Goal: Task Accomplishment & Management: Complete application form

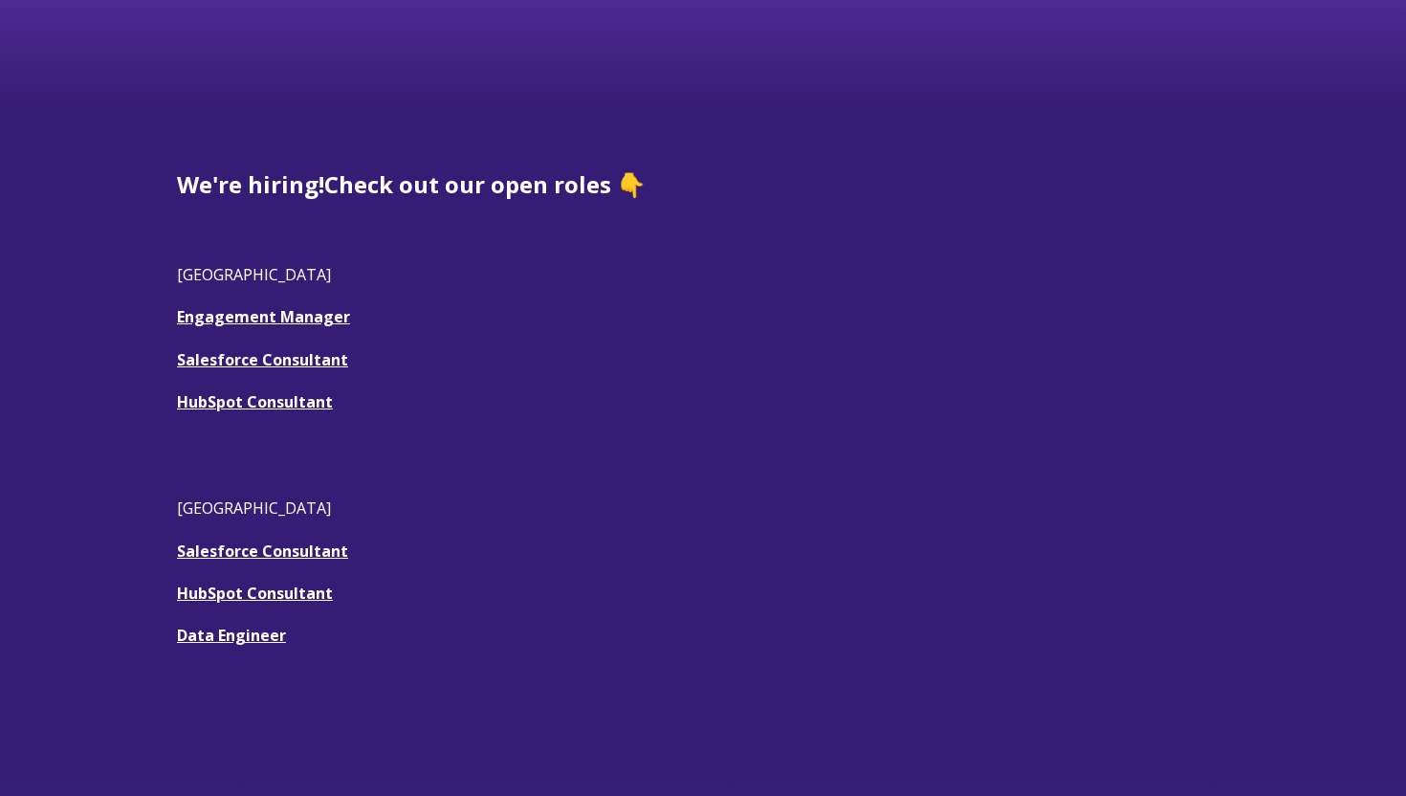
scroll to position [449, 0]
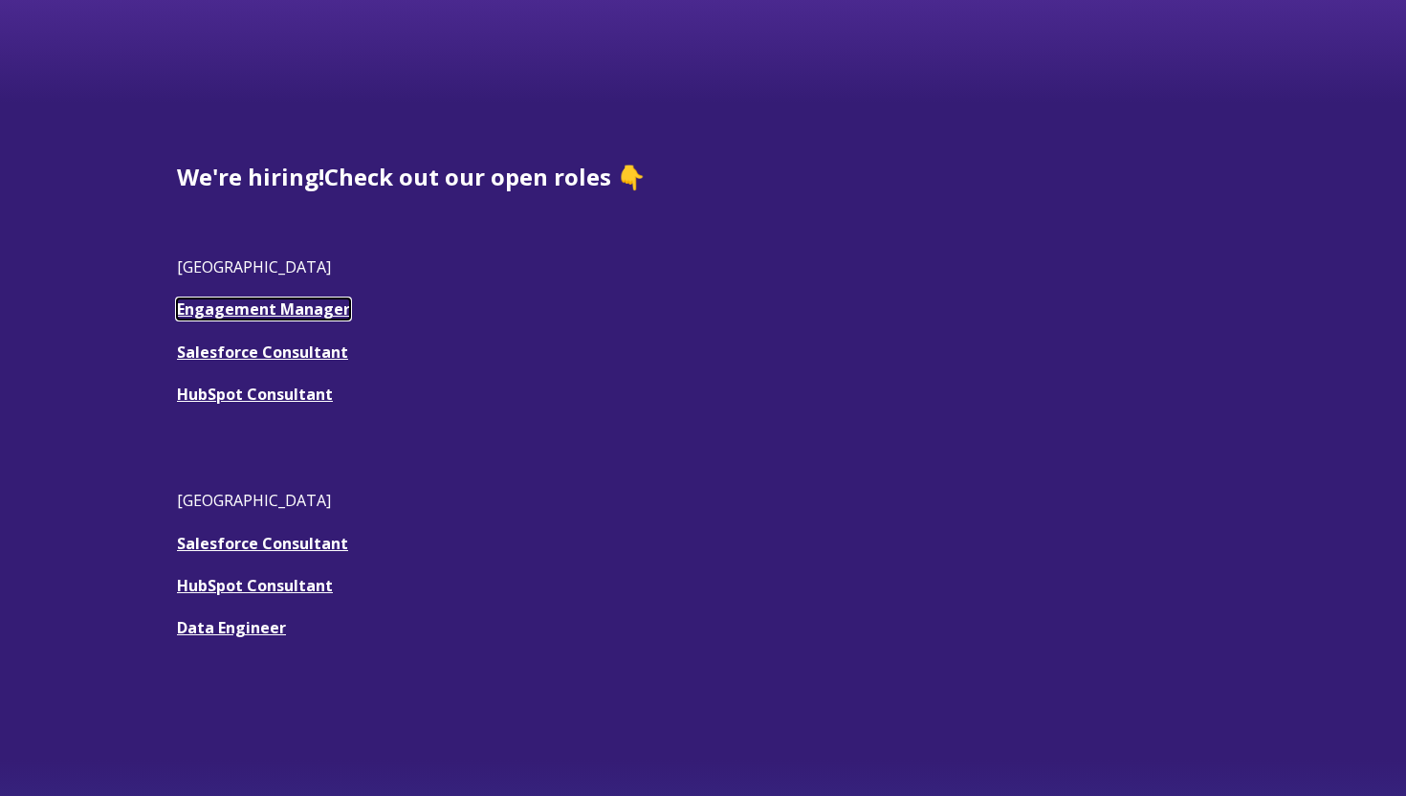
click at [266, 310] on link "Engagement Manager" at bounding box center [263, 308] width 173 height 21
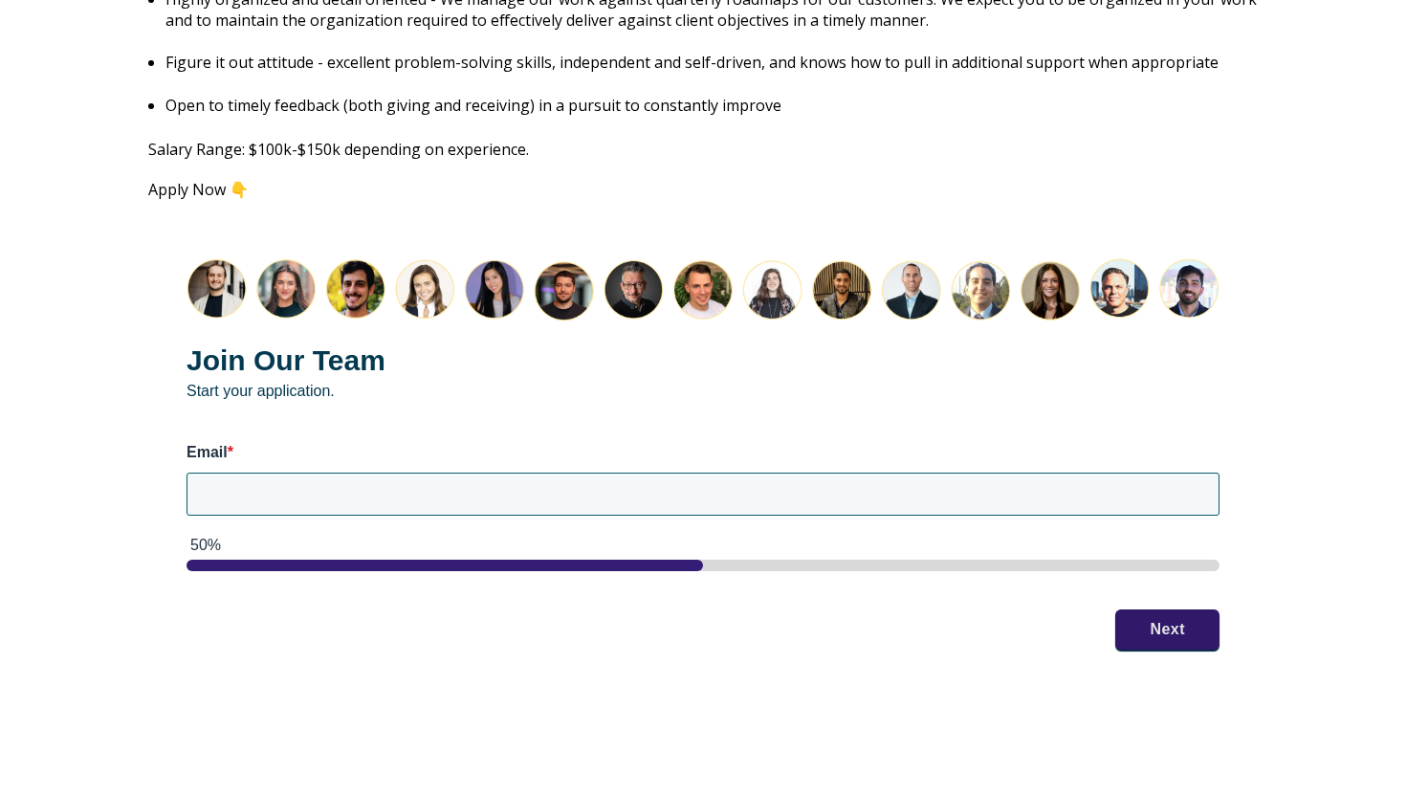
scroll to position [2439, 0]
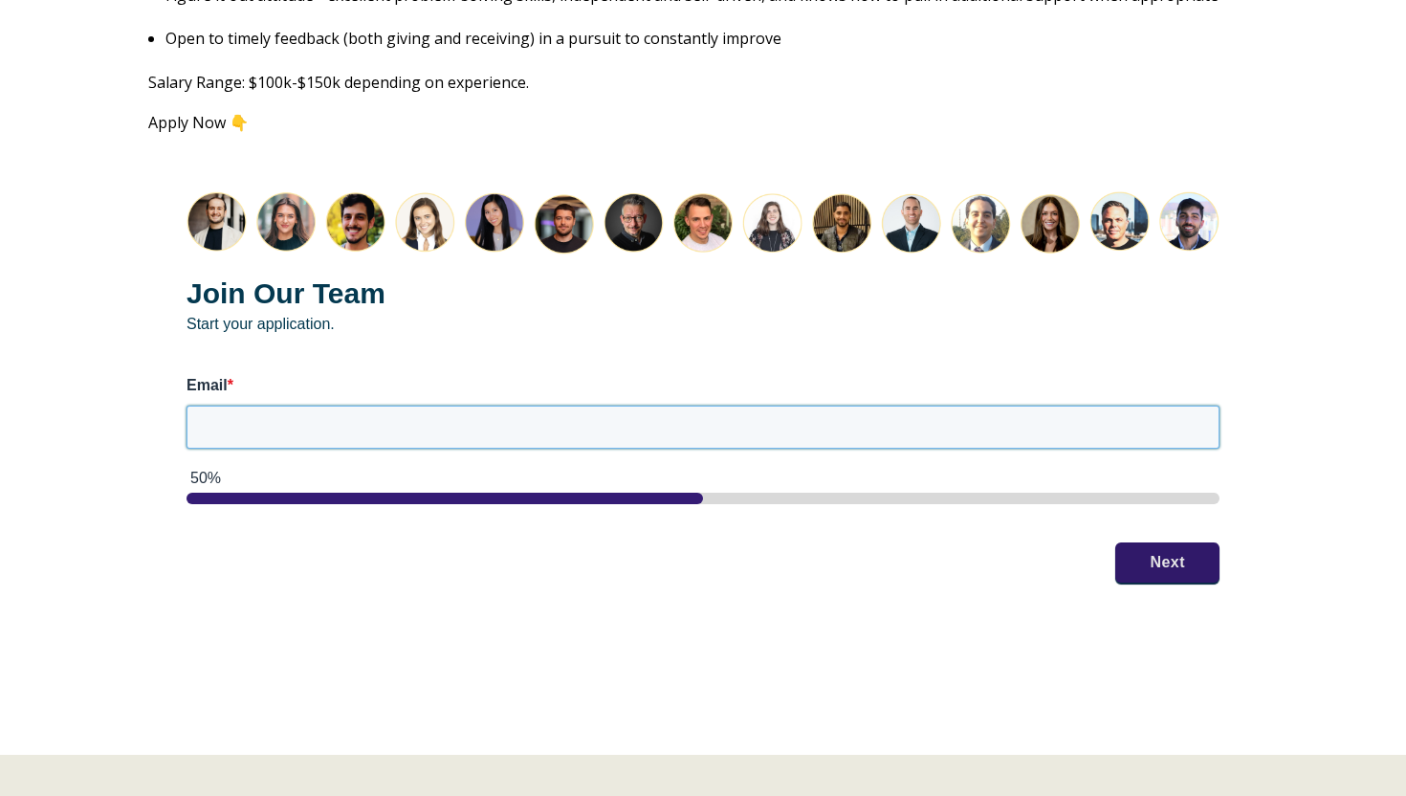
click at [528, 411] on input "Email *" at bounding box center [702, 426] width 1033 height 42
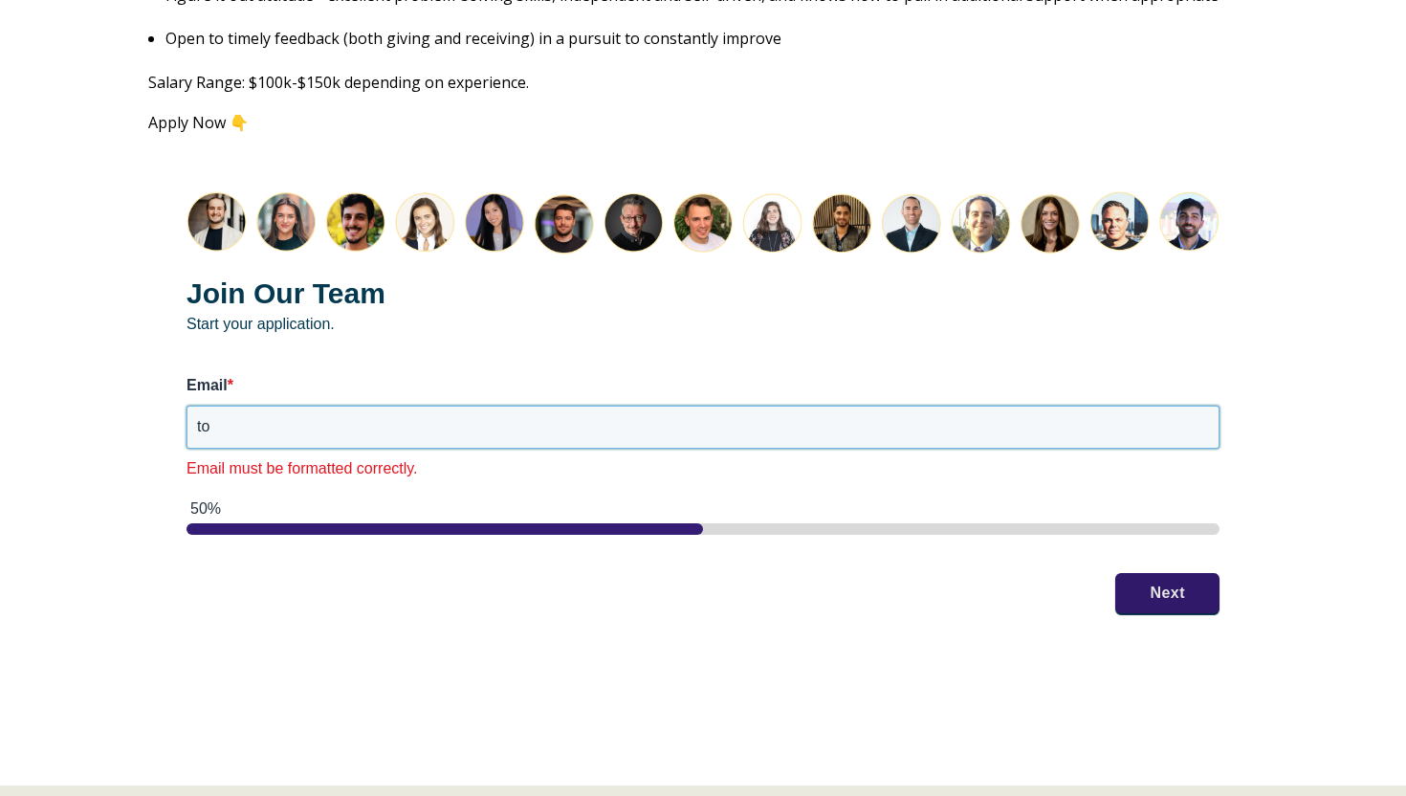
type input "[EMAIL_ADDRESS][PERSON_NAME][DOMAIN_NAME]"
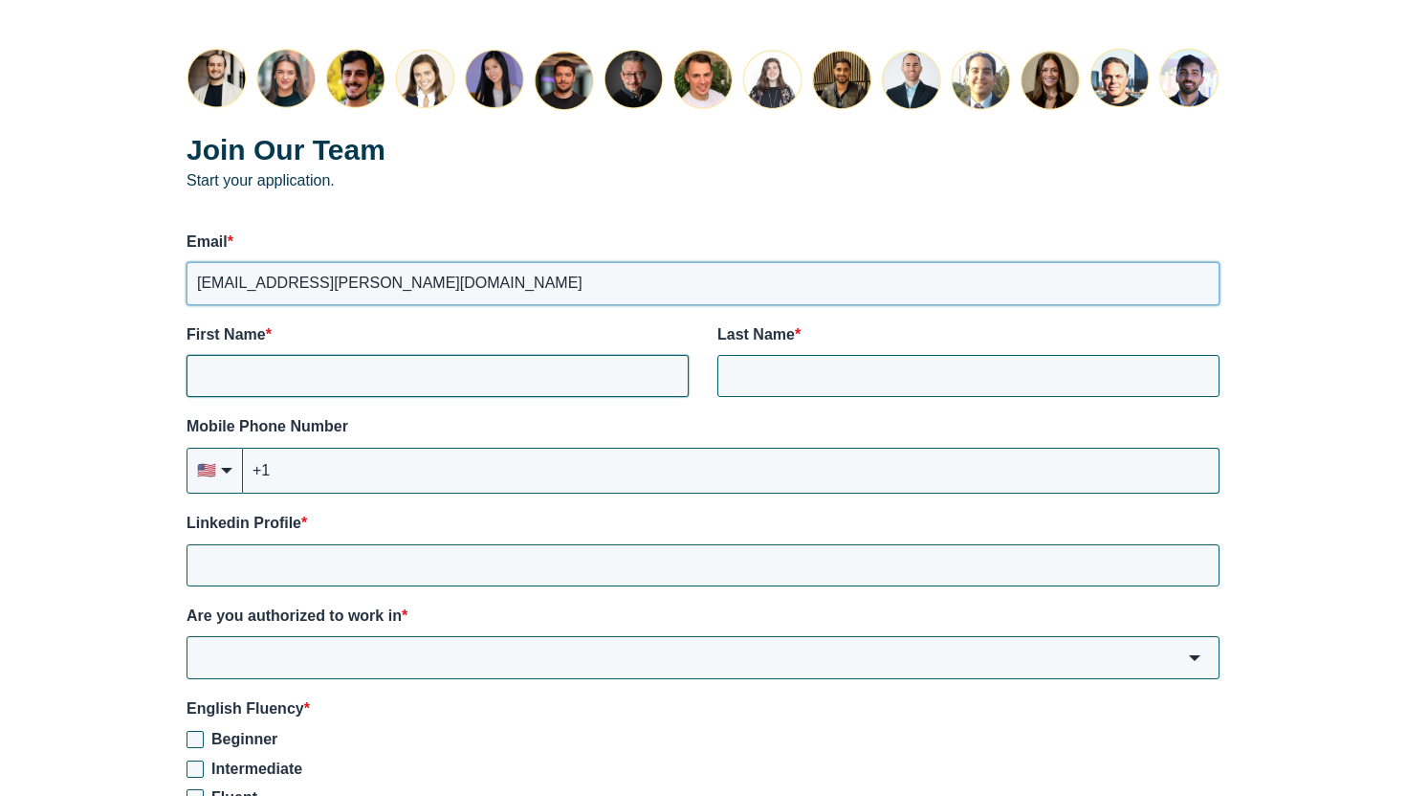
scroll to position [2633, 0]
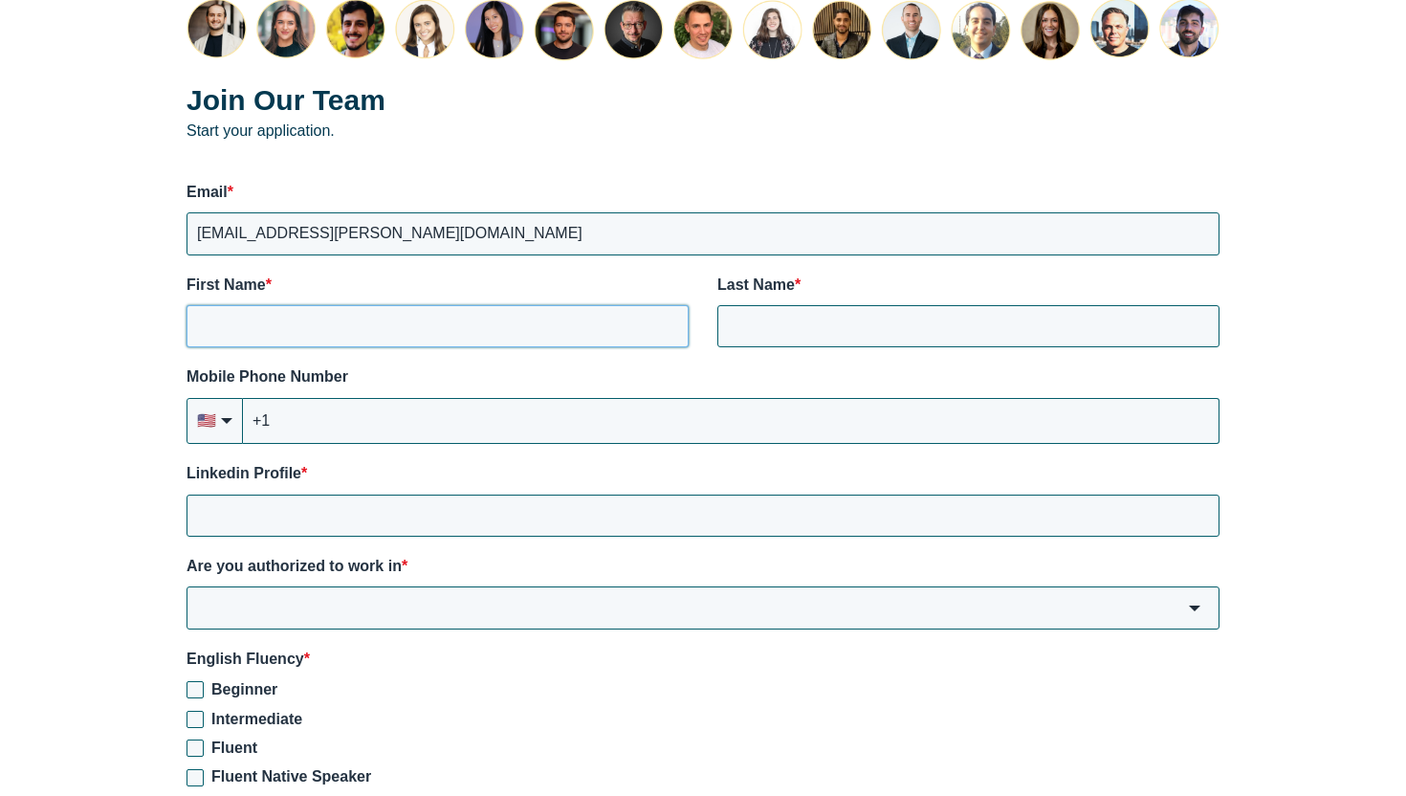
click at [484, 306] on input "First Name *" at bounding box center [437, 326] width 502 height 42
type input "Torrey"
type input "[PERSON_NAME]"
click at [473, 410] on input "+1" at bounding box center [731, 421] width 976 height 46
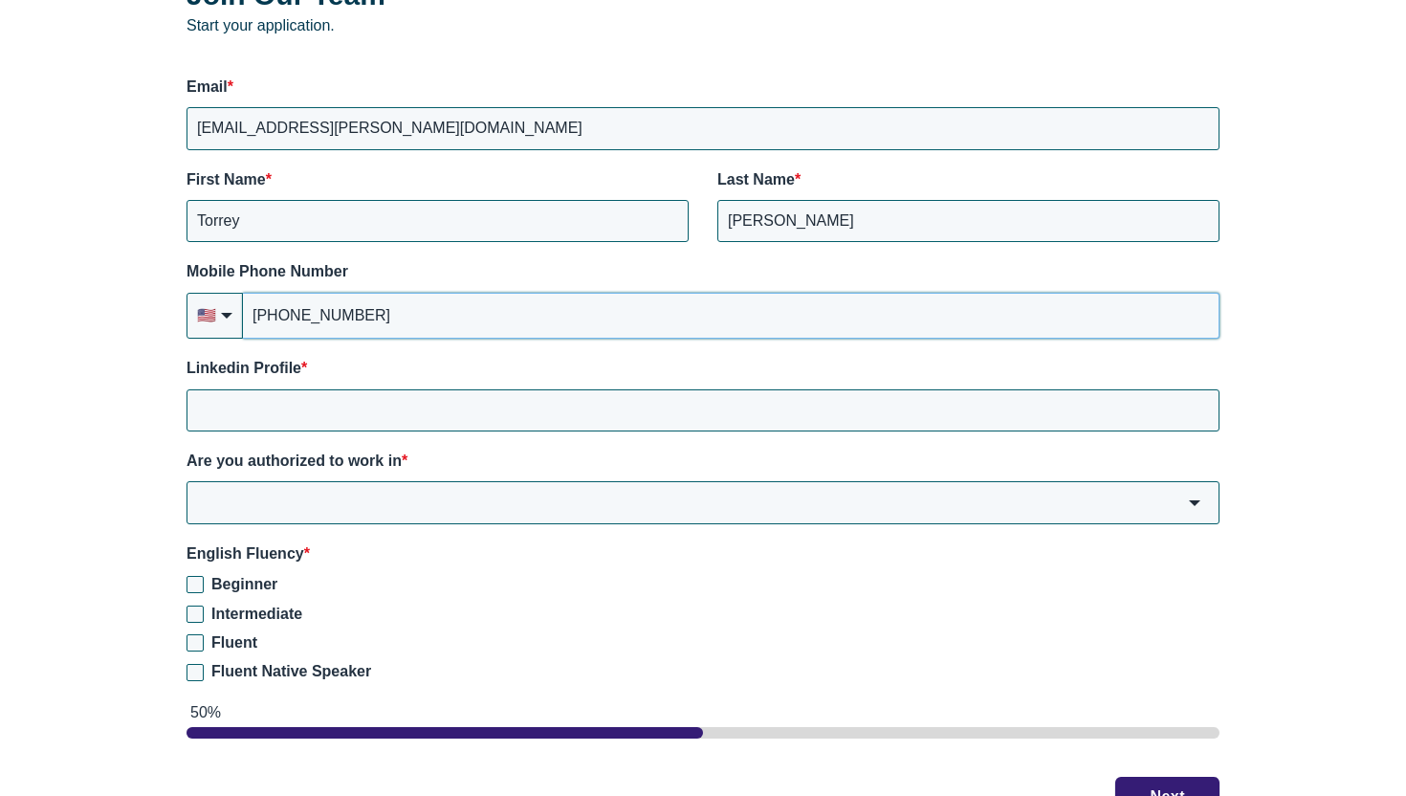
scroll to position [2761, 0]
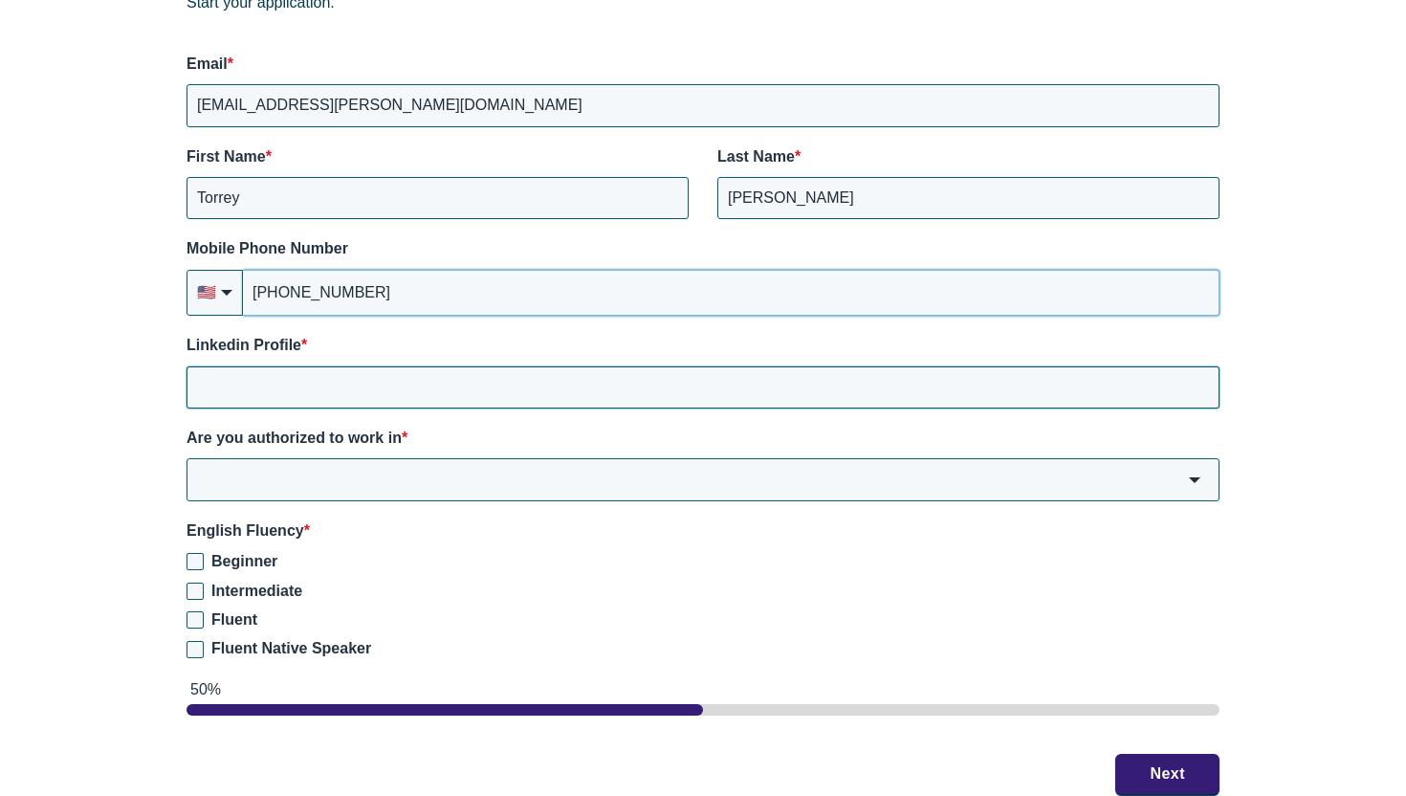
type input "[PHONE_NUMBER]"
click at [396, 381] on input "Linkedin Profile *" at bounding box center [702, 387] width 1033 height 42
type input "[DOMAIN_NAME][URL]"
click at [351, 460] on input "Are you authorized to work in *" at bounding box center [702, 479] width 1033 height 42
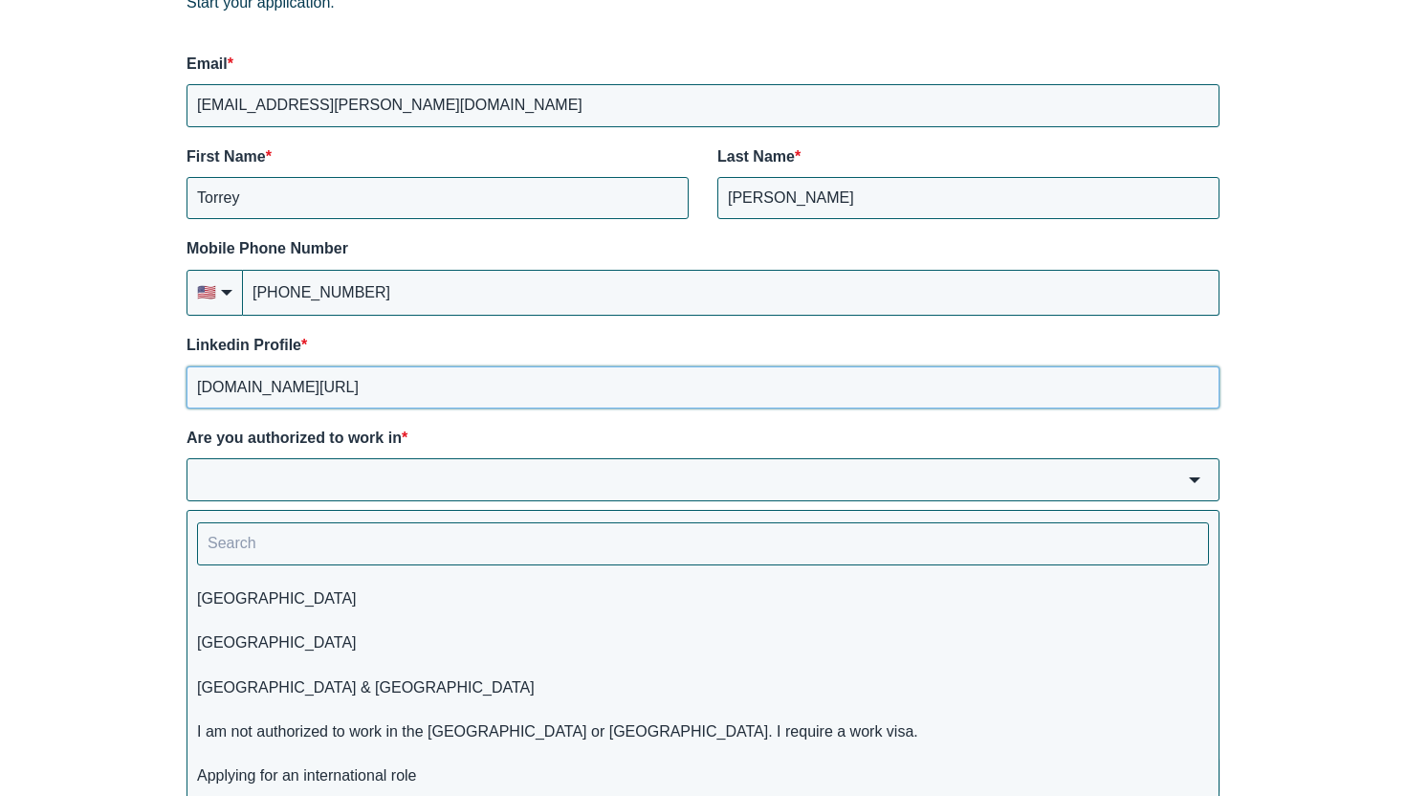
click at [378, 381] on input "[DOMAIN_NAME][URL]" at bounding box center [702, 387] width 1033 height 42
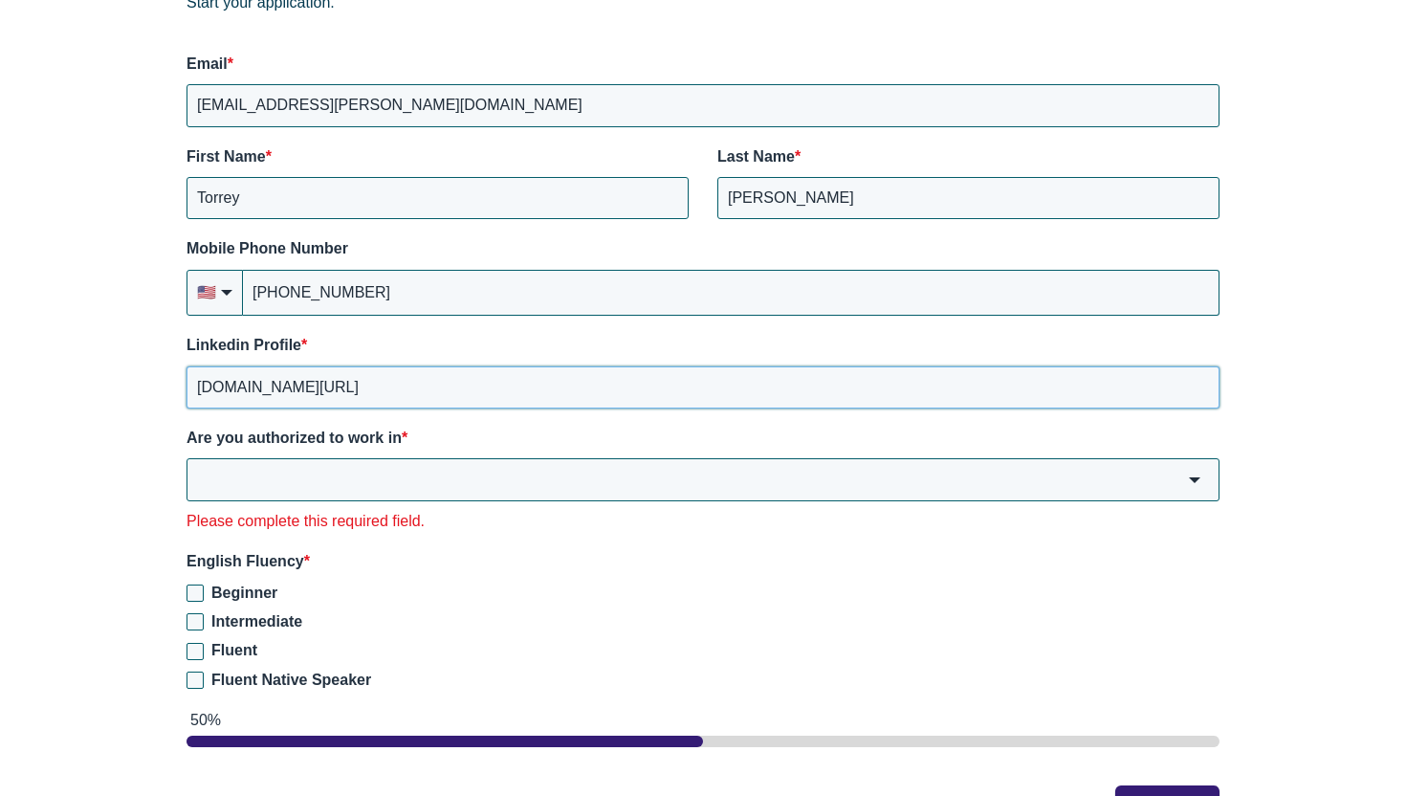
click at [378, 381] on input "[DOMAIN_NAME][URL]" at bounding box center [702, 387] width 1033 height 42
click at [469, 366] on input "[DOMAIN_NAME][URL]" at bounding box center [702, 387] width 1033 height 42
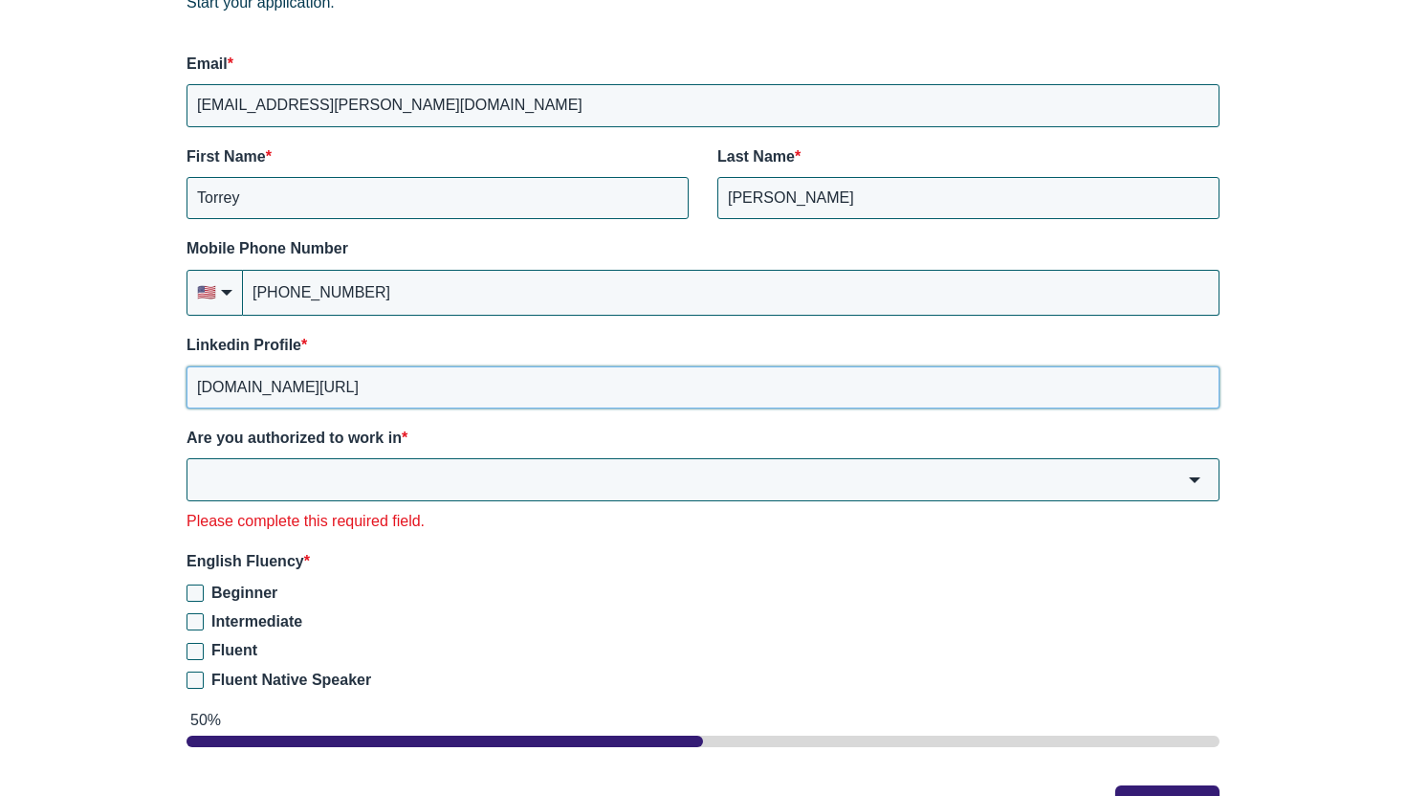
click at [469, 366] on input "[DOMAIN_NAME][URL]" at bounding box center [702, 387] width 1033 height 42
paste input "[URL][DOMAIN_NAME]"
type input "[URL][DOMAIN_NAME]"
click at [483, 458] on input "Are you authorized to work in *" at bounding box center [702, 479] width 1033 height 42
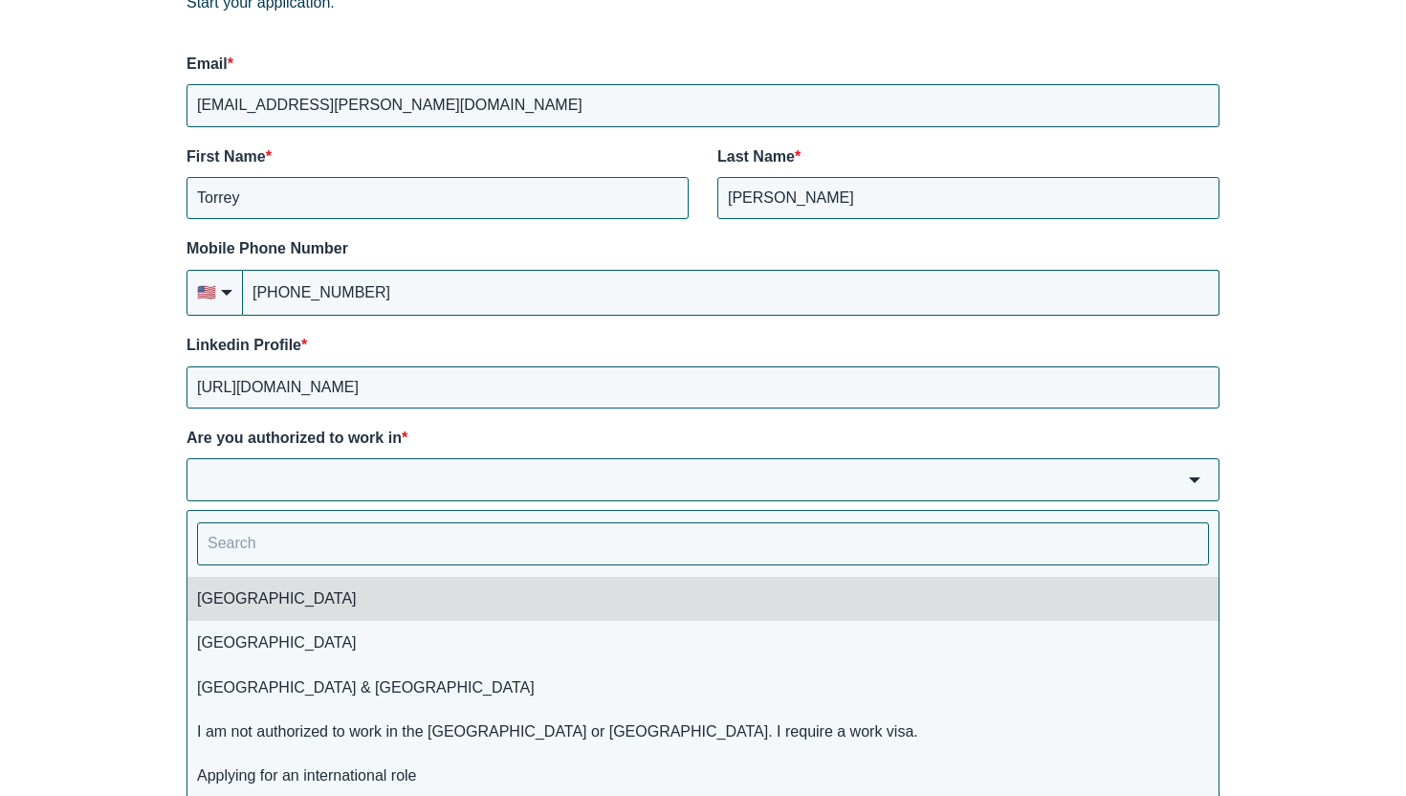
click at [447, 588] on li "[GEOGRAPHIC_DATA]" at bounding box center [702, 599] width 1031 height 44
type input "[GEOGRAPHIC_DATA]"
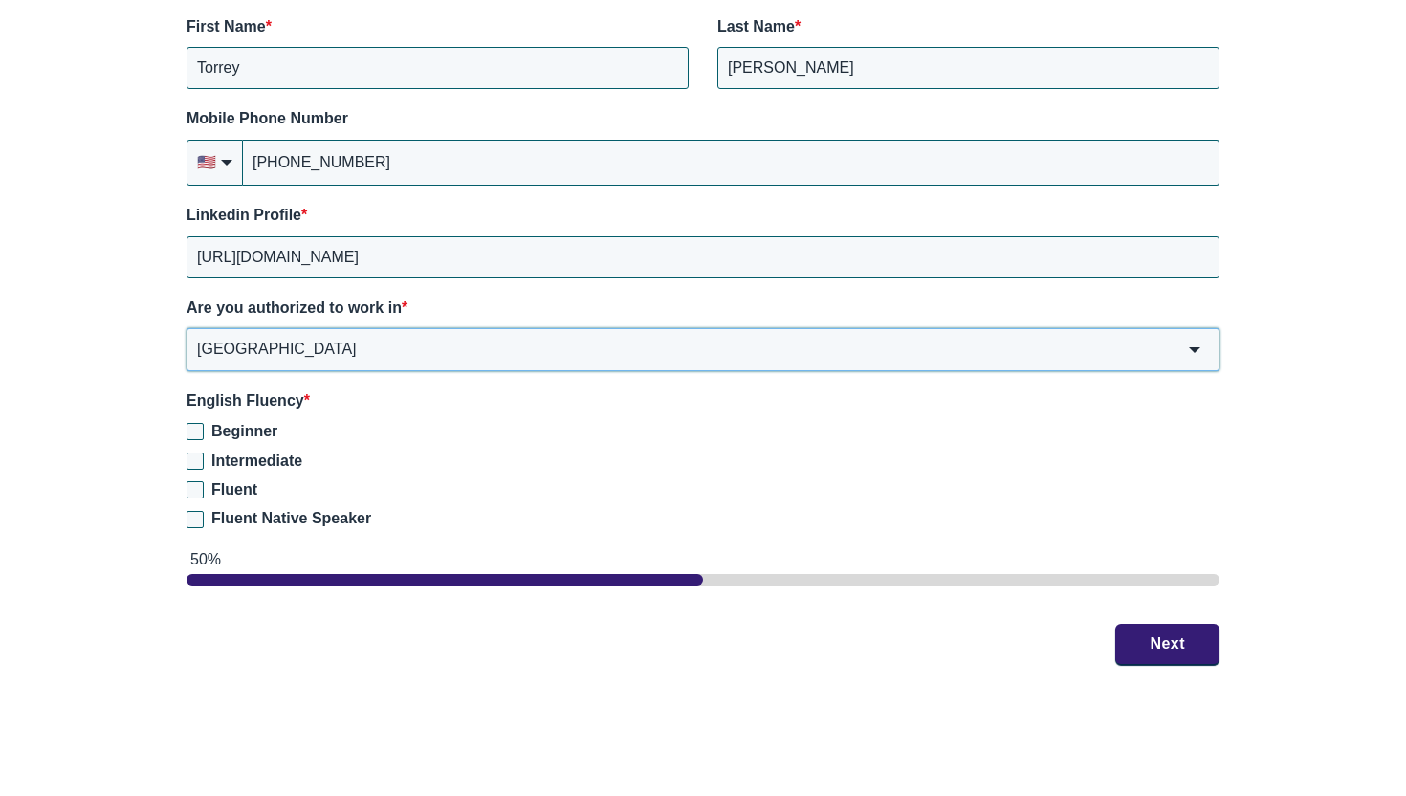
scroll to position [2920, 0]
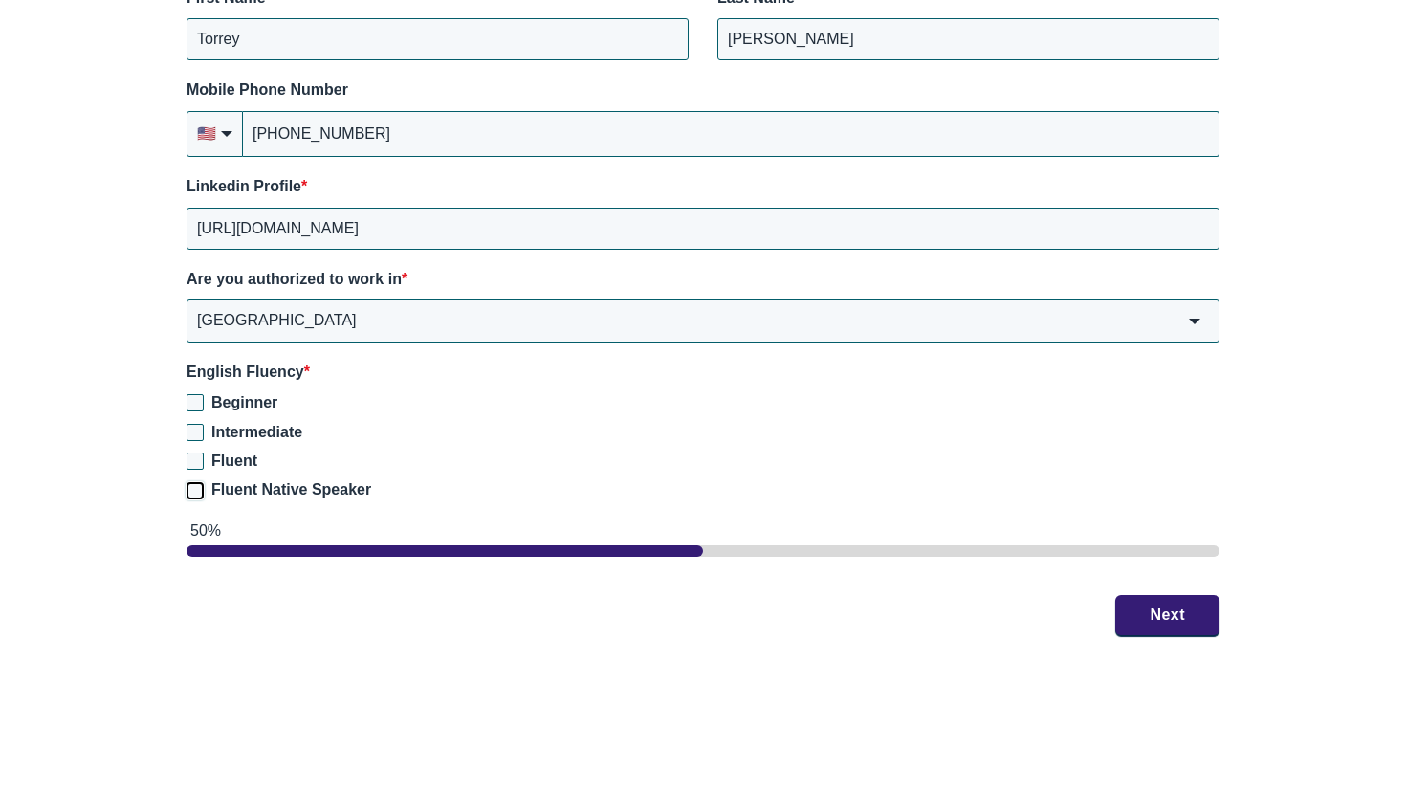
click at [196, 482] on input "Fluent Native Speaker" at bounding box center [194, 490] width 17 height 17
checkbox input "true"
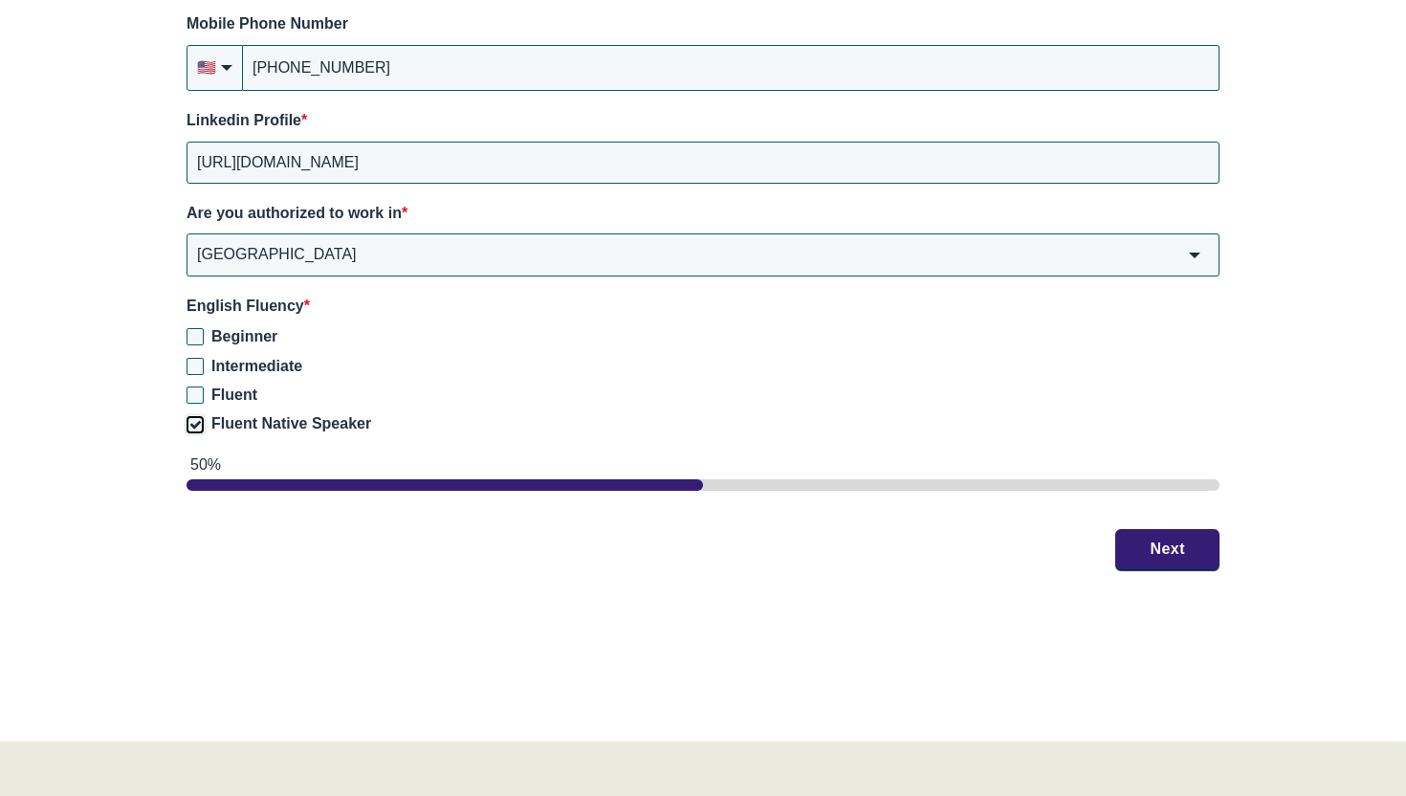
scroll to position [2988, 0]
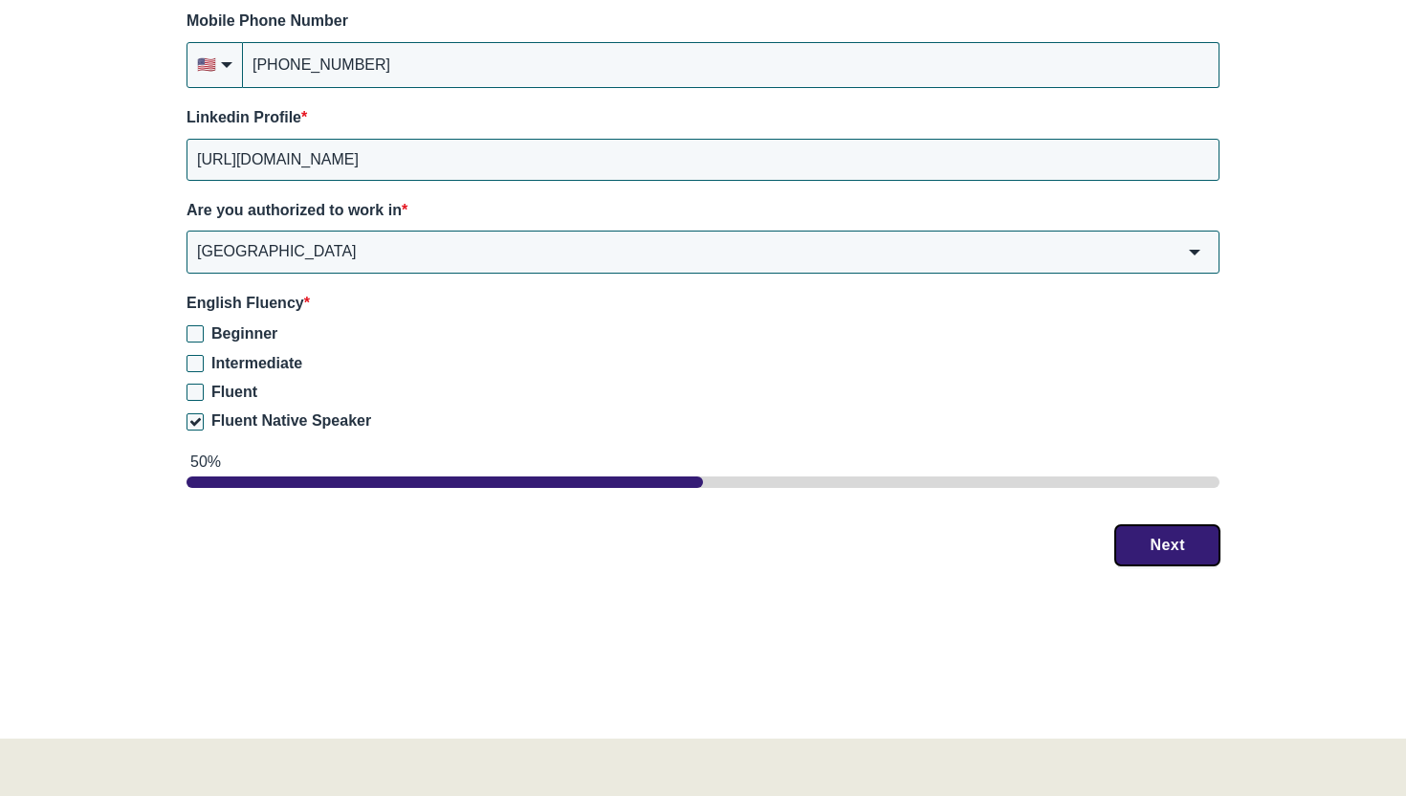
click at [1150, 525] on button "Next" at bounding box center [1167, 545] width 104 height 40
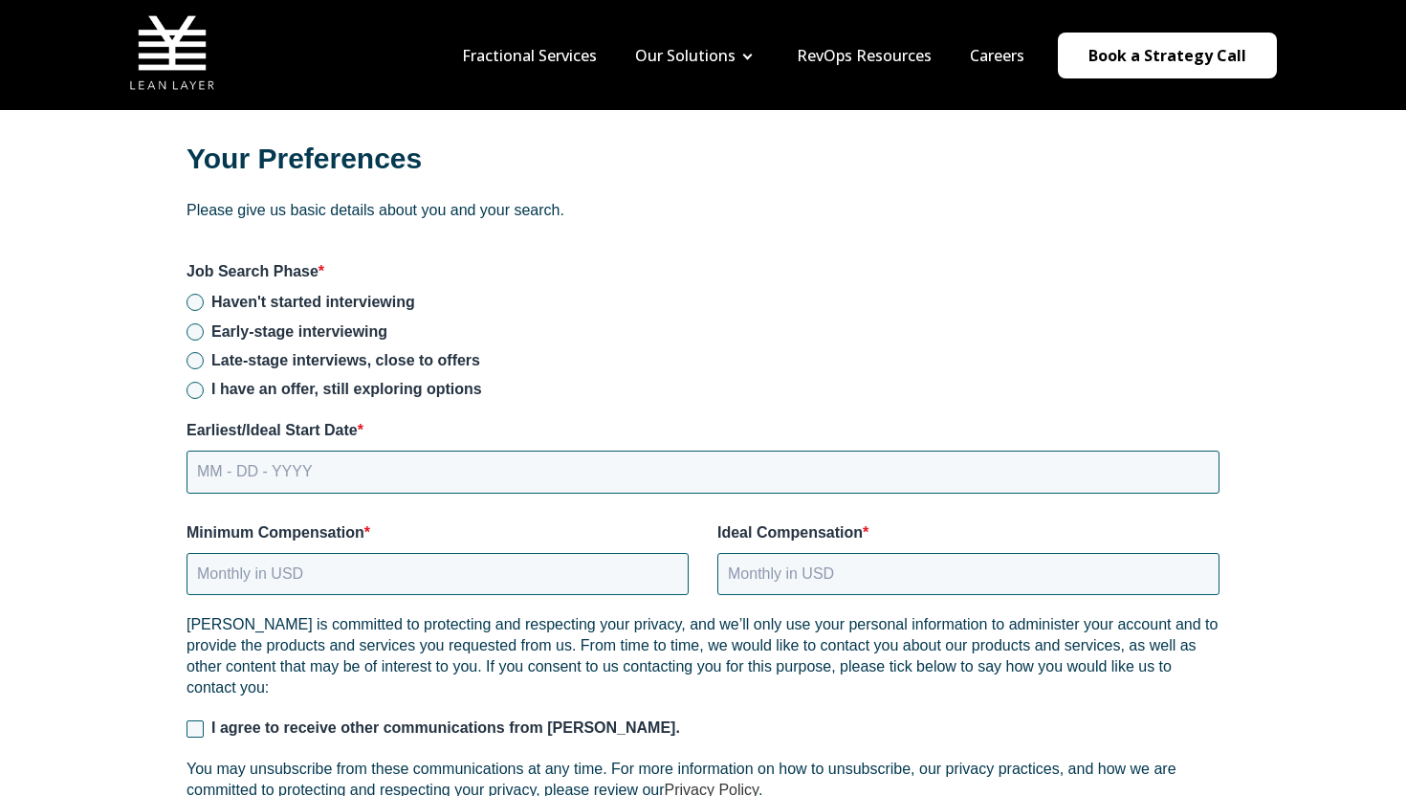
scroll to position [2485, 0]
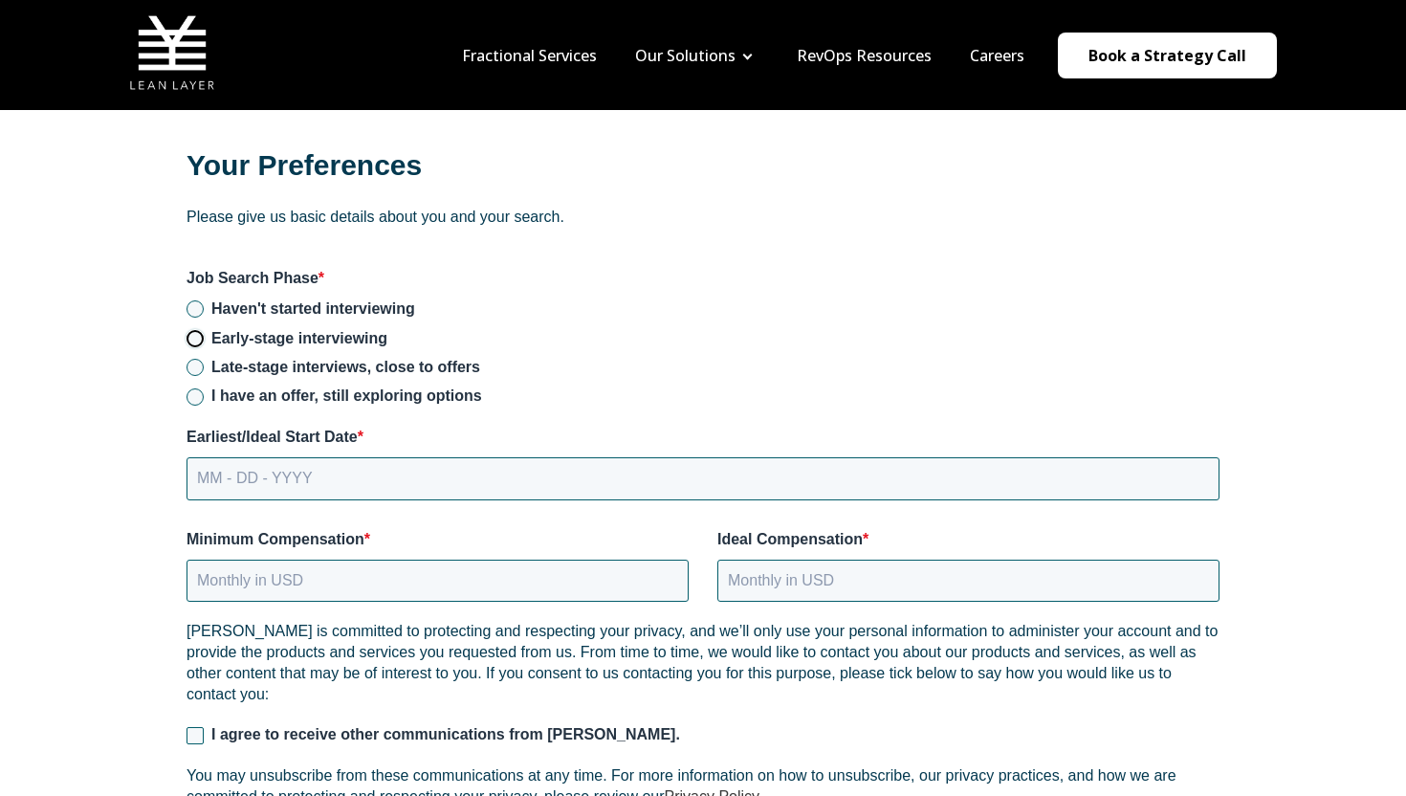
click at [202, 330] on input "Early-stage interviewing" at bounding box center [194, 338] width 17 height 17
radio input "true"
click at [197, 359] on input "Late-stage interviews, close to offers" at bounding box center [194, 367] width 17 height 17
radio input "true"
click at [193, 330] on input "Early-stage interviewing" at bounding box center [194, 338] width 17 height 17
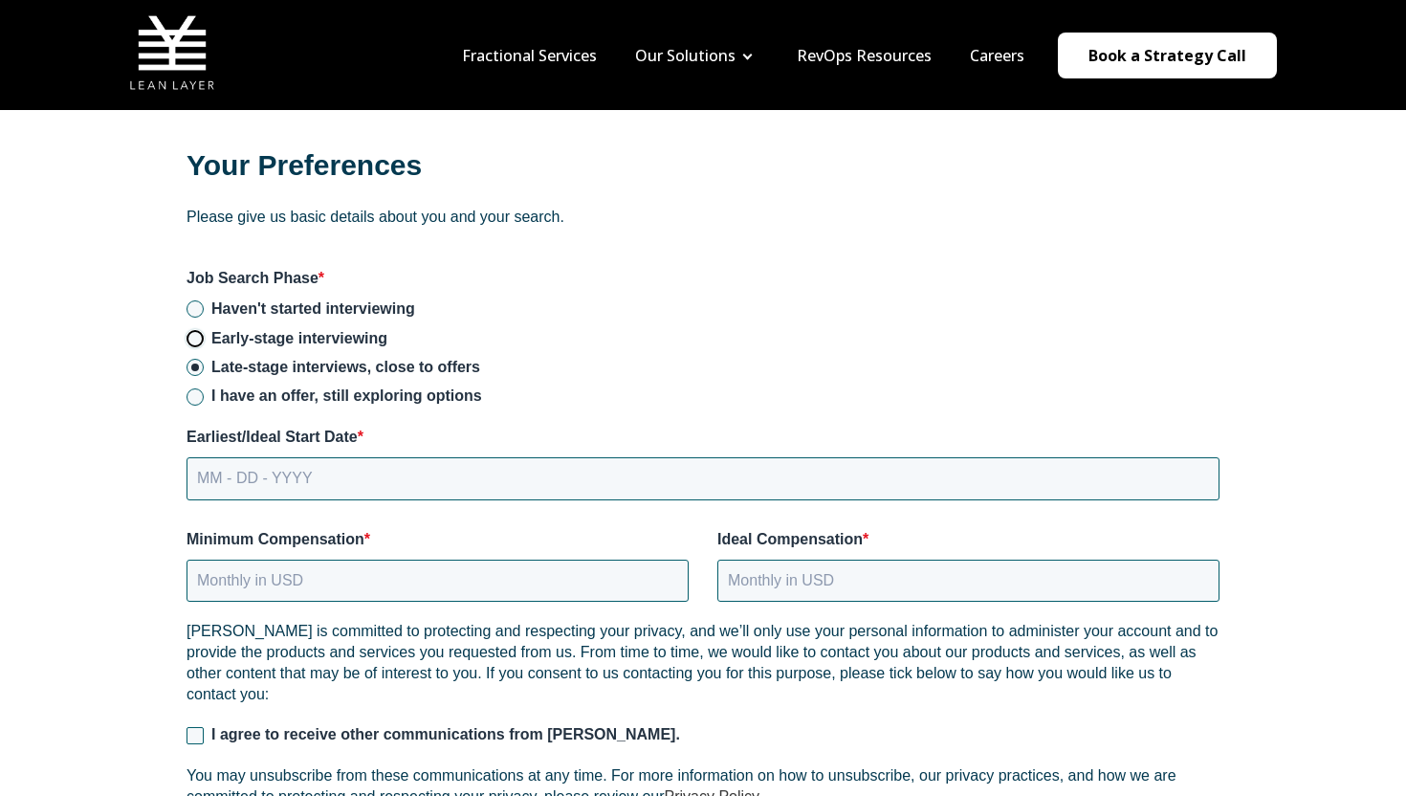
radio input "true"
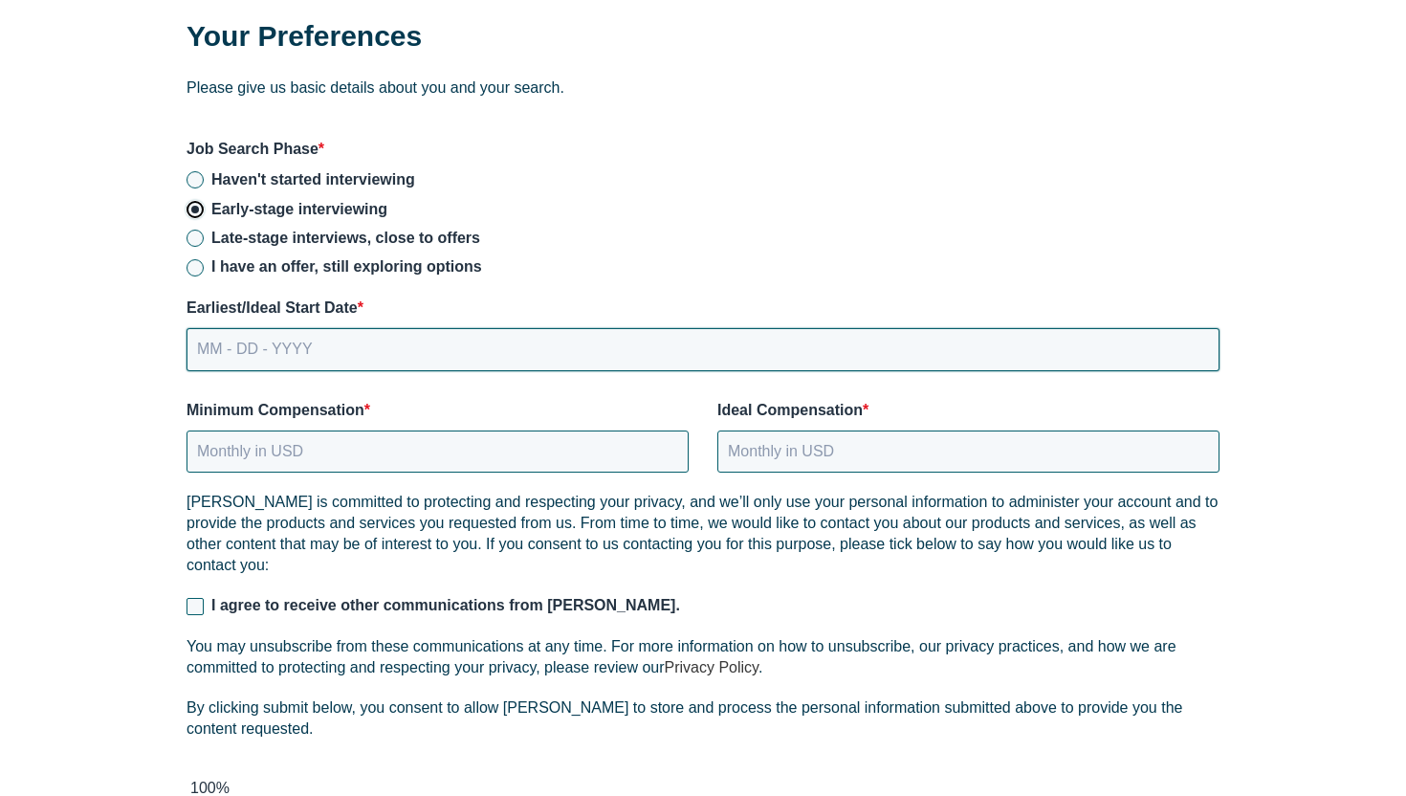
scroll to position [2630, 0]
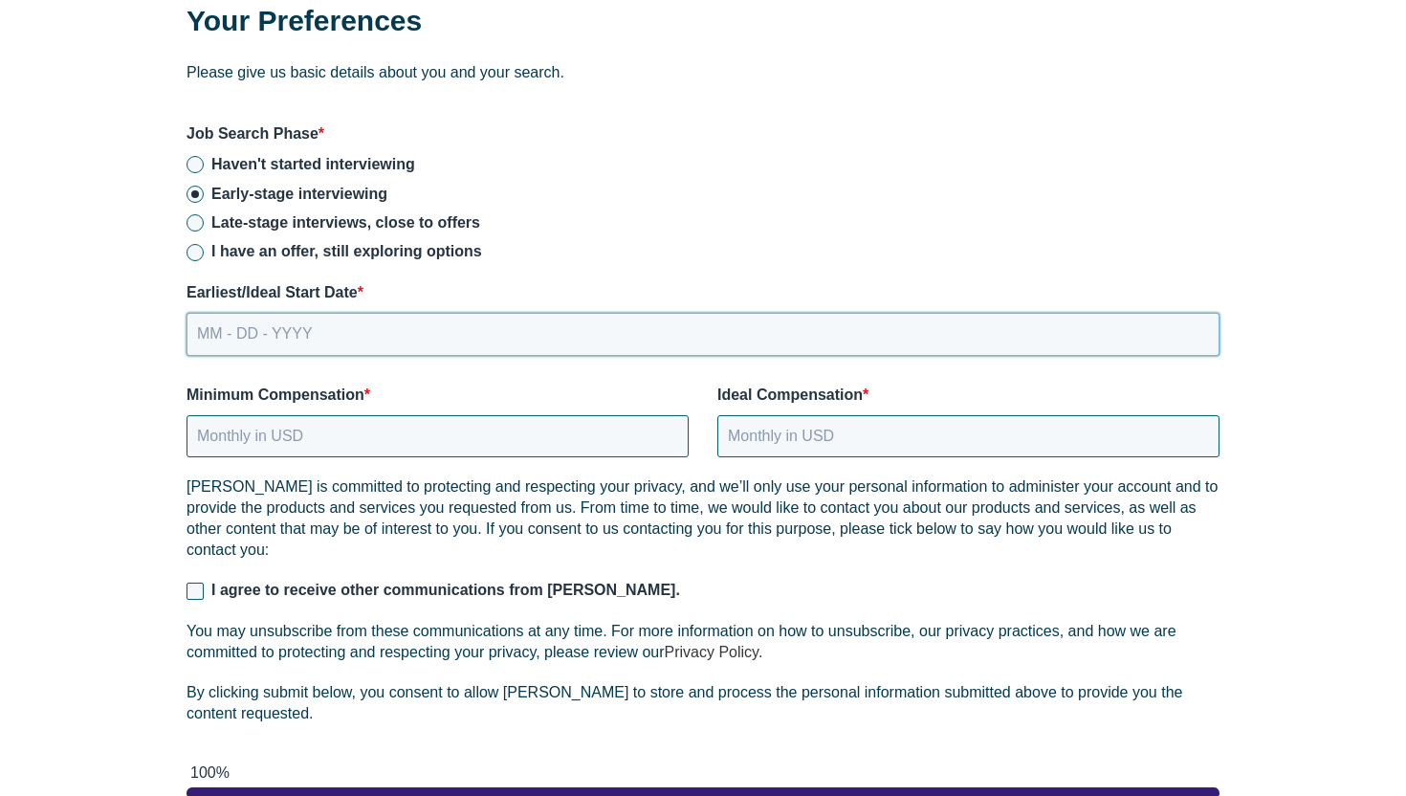
click at [501, 325] on input "MM - DD - YYYY" at bounding box center [702, 334] width 1033 height 42
click at [223, 313] on input "MM - DD - YYYY" at bounding box center [702, 334] width 1033 height 42
type input "[DATE]"
click at [427, 415] on input "Minimum Compensation *" at bounding box center [437, 436] width 502 height 42
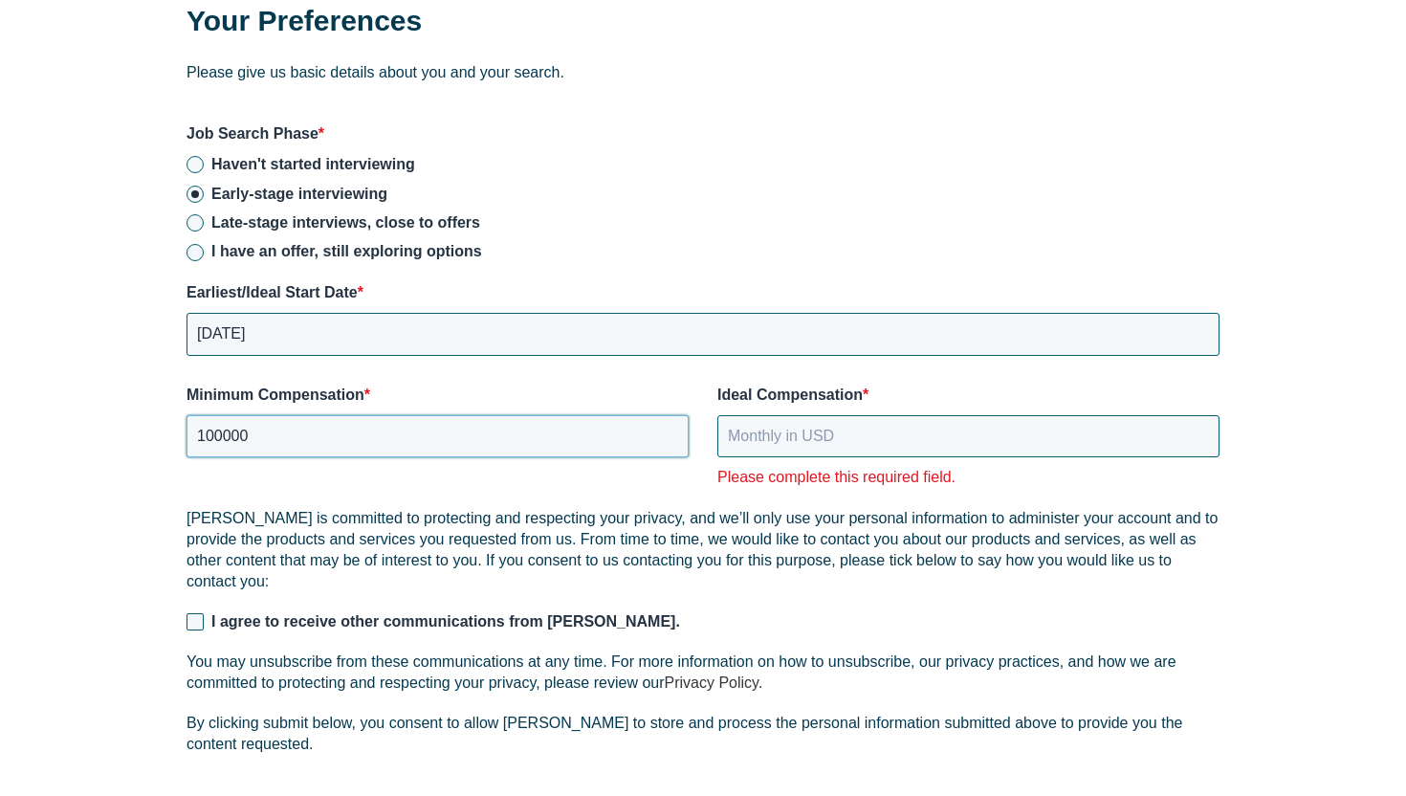
drag, startPoint x: 238, startPoint y: 430, endPoint x: 131, endPoint y: 425, distance: 107.3
click at [241, 417] on input "100000" at bounding box center [437, 436] width 502 height 42
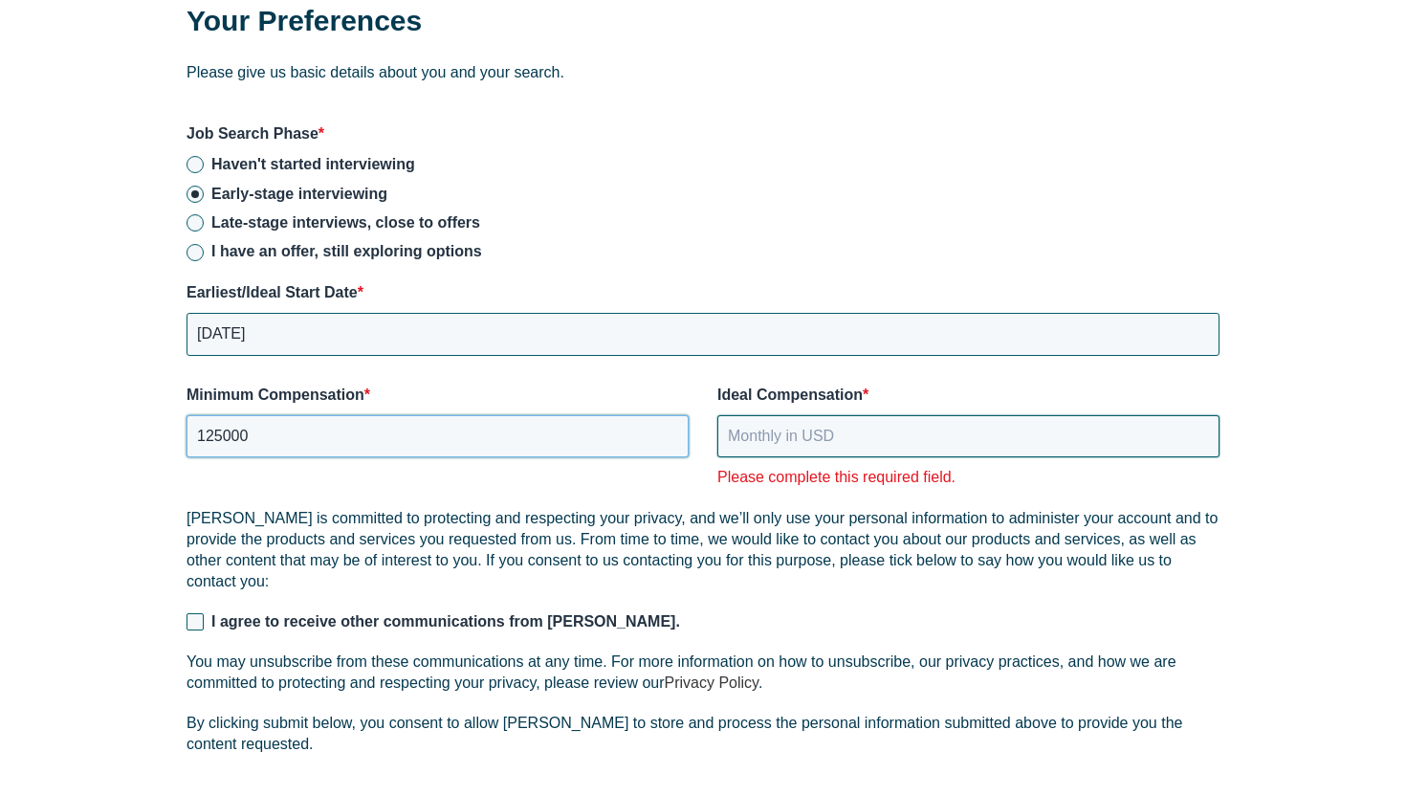
type input "125000"
click at [803, 433] on input "Ideal Compensation *" at bounding box center [968, 436] width 502 height 42
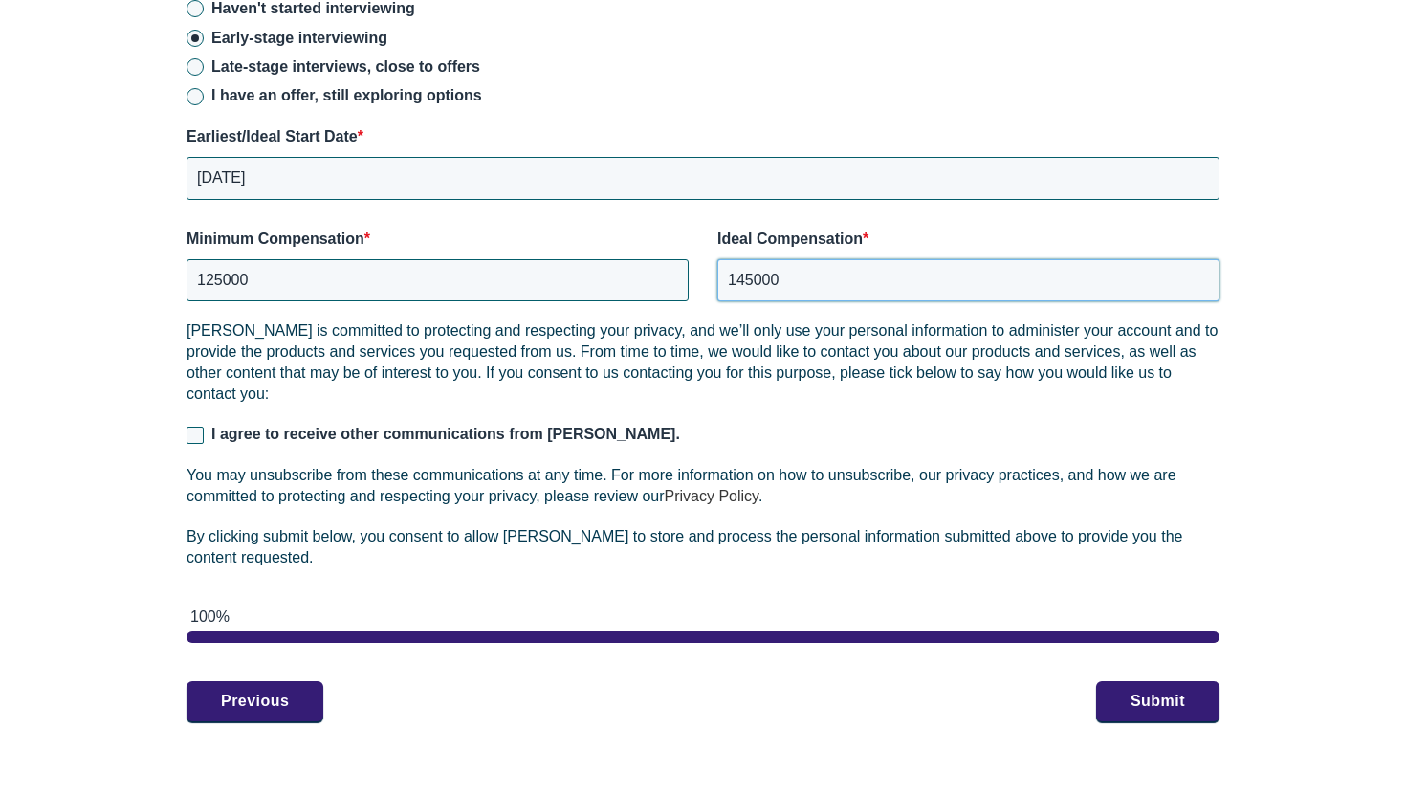
scroll to position [2820, 0]
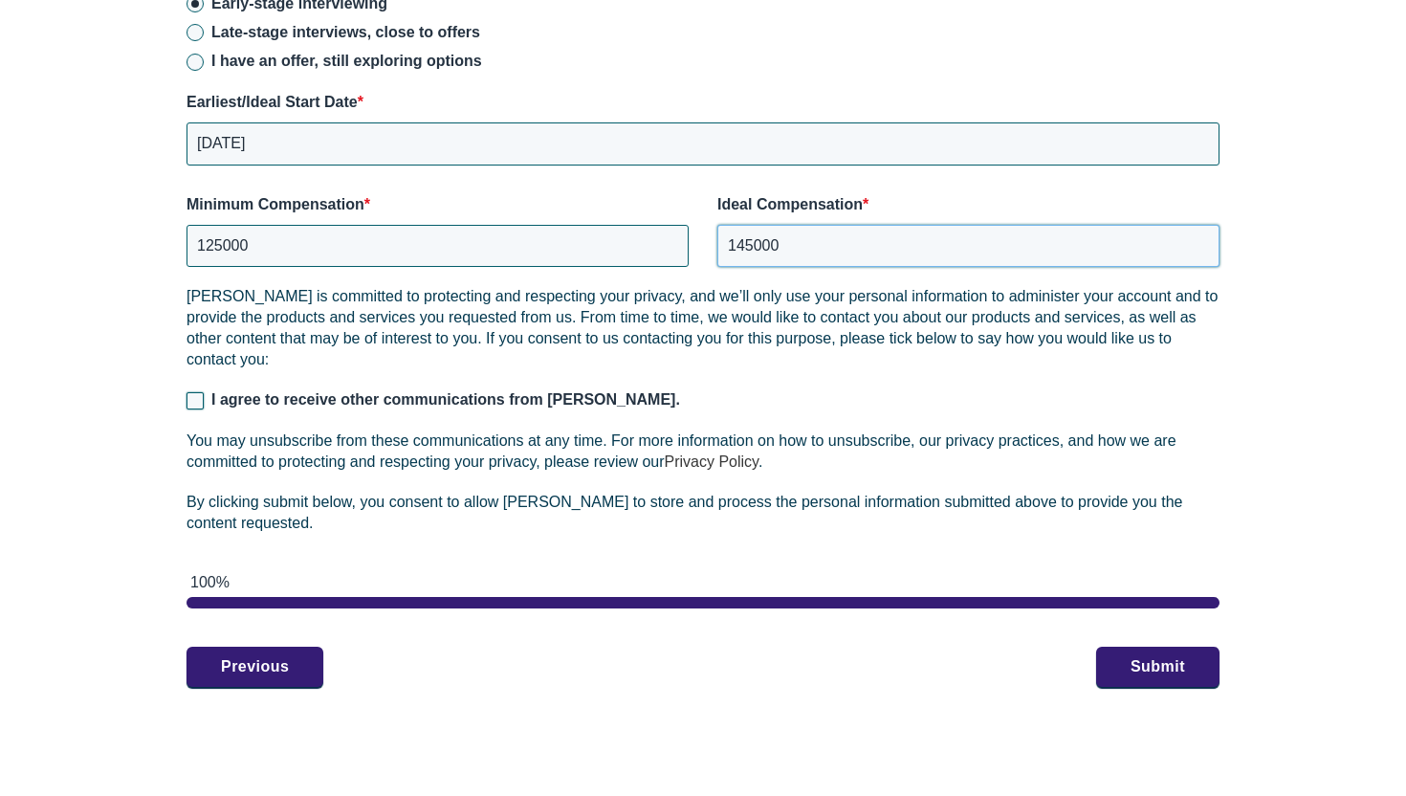
type input "145000"
click at [201, 392] on input "I agree to receive other communications from [PERSON_NAME]." at bounding box center [194, 400] width 17 height 17
checkbox input "true"
click at [1177, 651] on button "Submit" at bounding box center [1157, 665] width 123 height 40
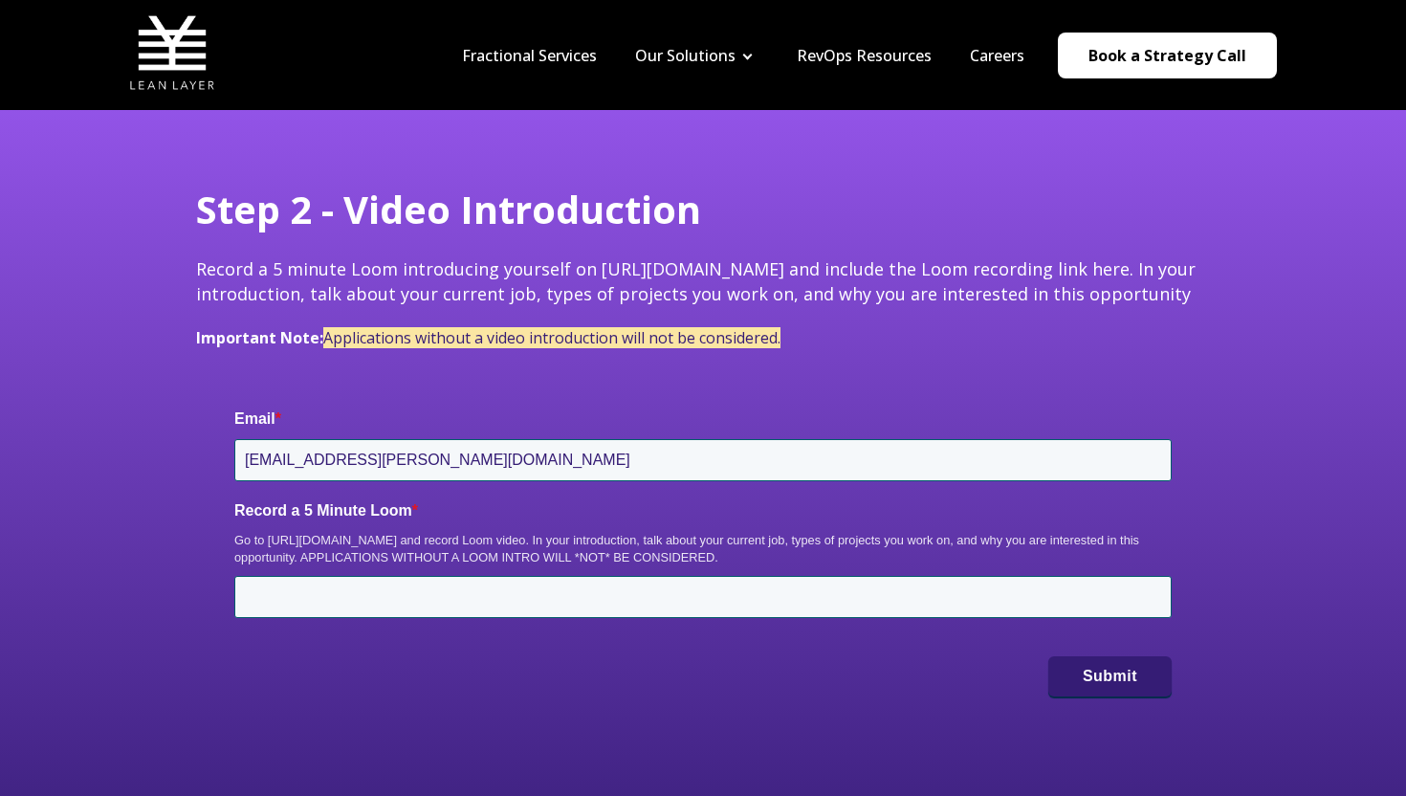
scroll to position [151, 0]
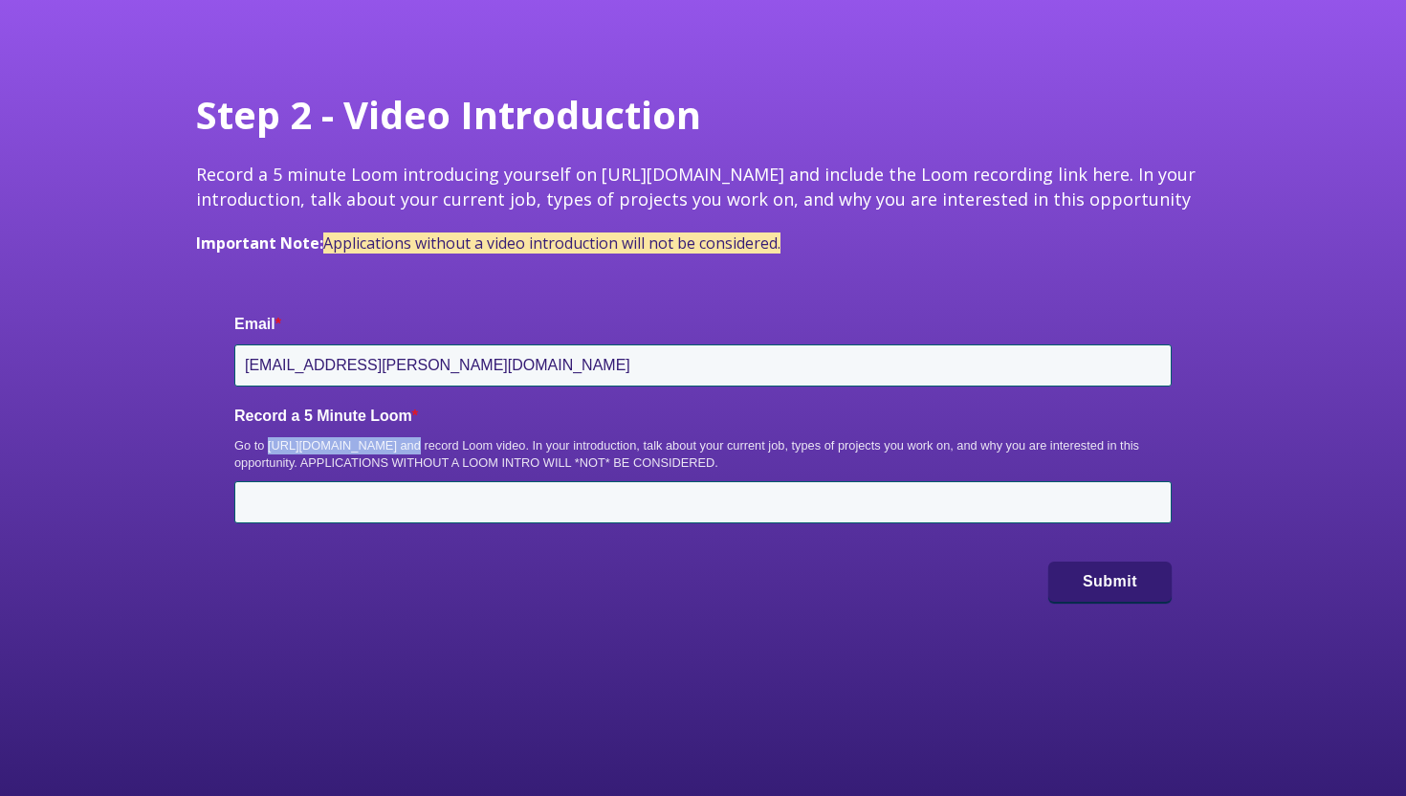
drag, startPoint x: 392, startPoint y: 448, endPoint x: 269, endPoint y: 448, distance: 123.4
click at [269, 448] on div "Go to https://www.loom.com/ and record Loom video. In your introduction, talk a…" at bounding box center [702, 454] width 937 height 34
copy div "https://www.loom.com/"
click at [734, 290] on div "Email * torrey.d.cameron@gmail.com Record a 5 Minute Loom * Go to https://www.l…" at bounding box center [703, 457] width 1014 height 364
click at [361, 500] on input "Record a 5 Minute Loom *" at bounding box center [702, 502] width 937 height 42
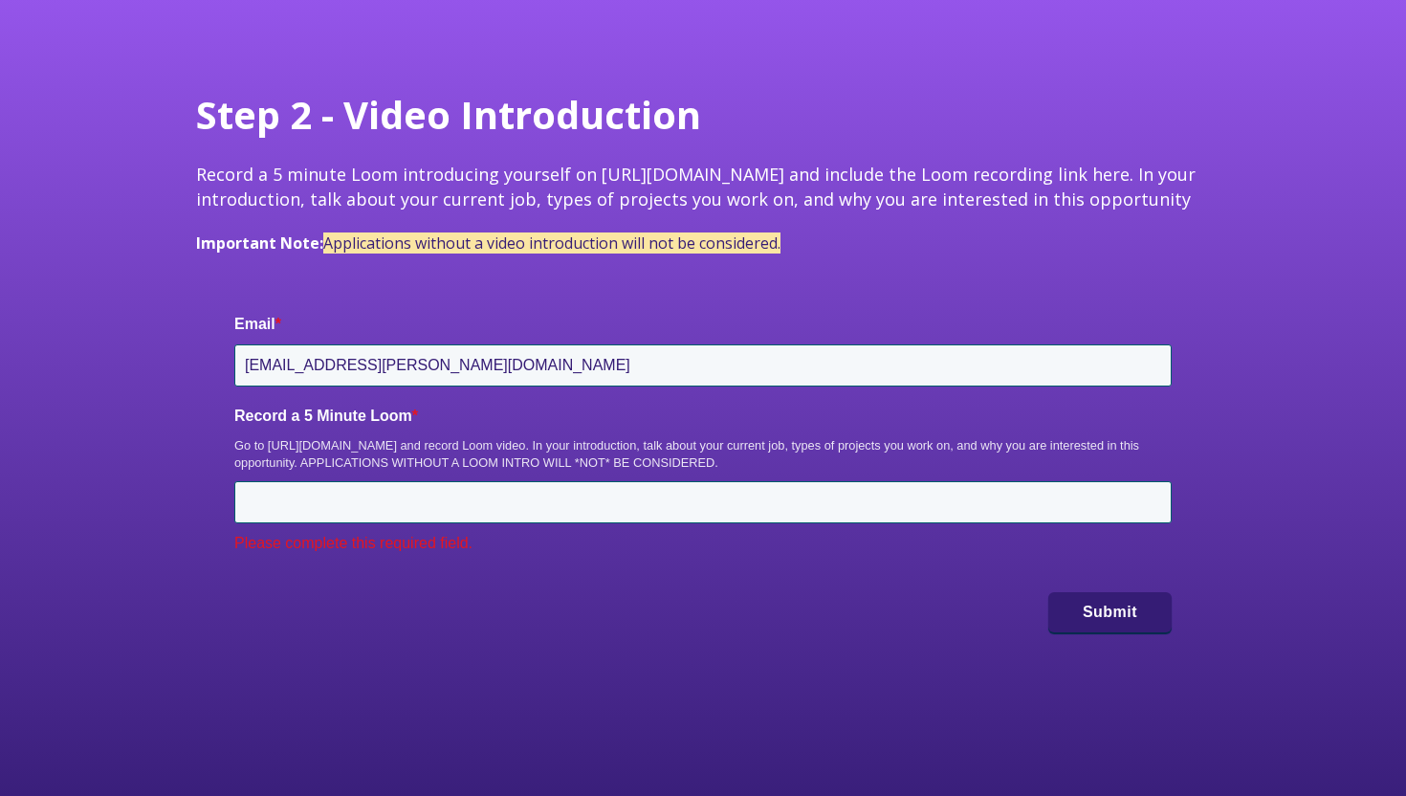
click at [392, 524] on div "Record a 5 Minute Loom * Go to https://www.loom.com/ and record Loom video. In …" at bounding box center [702, 479] width 937 height 148
click at [396, 514] on input "Record a 5 Minute Loom *" at bounding box center [702, 502] width 937 height 42
paste input "https://www.loom.com/share/e87e914288df4e34b1c19f52a77fc7a8?sid=fc10784a-ca08-4…"
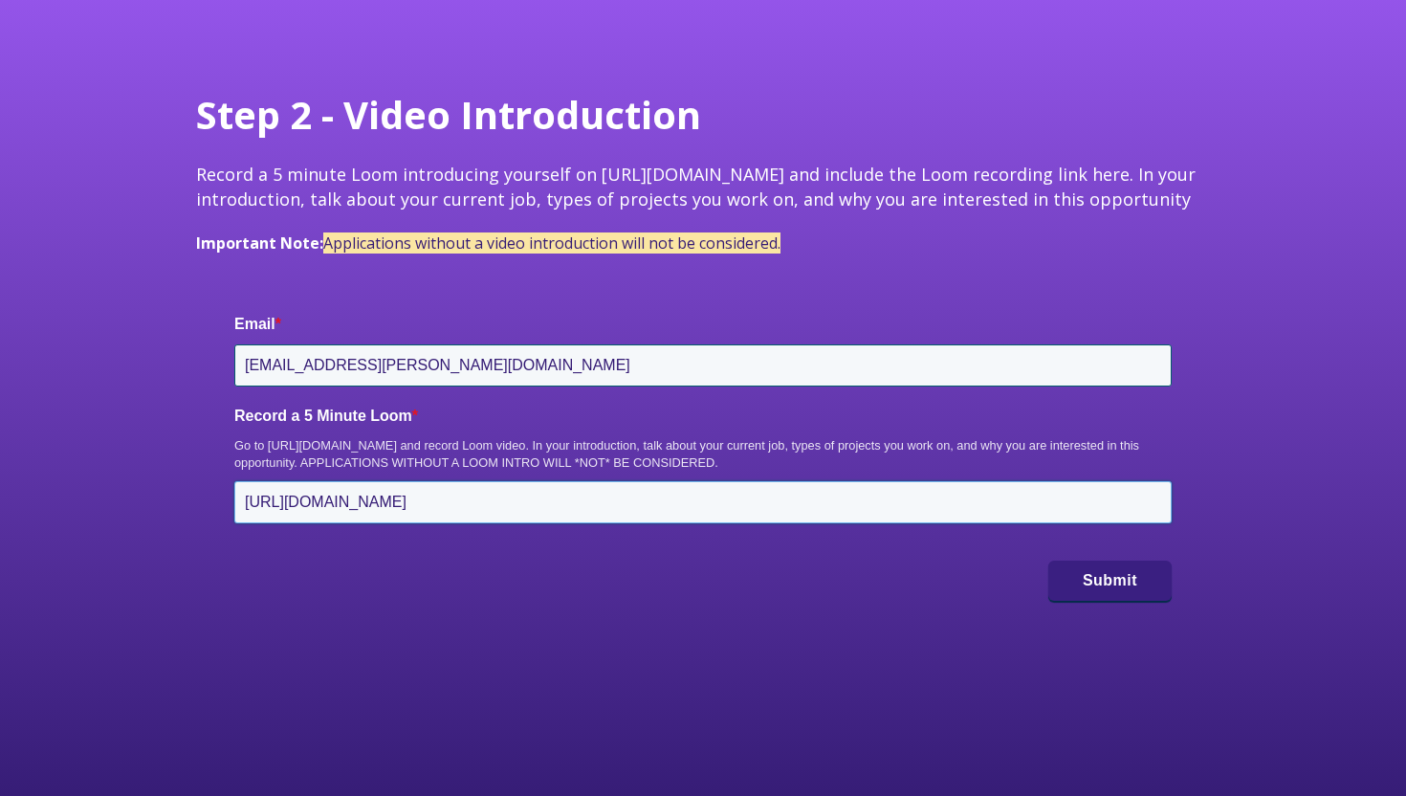
type input "https://www.loom.com/share/e87e914288df4e34b1c19f52a77fc7a8?sid=fc10784a-ca08-4…"
click at [1099, 588] on button "Submit" at bounding box center [1109, 580] width 123 height 40
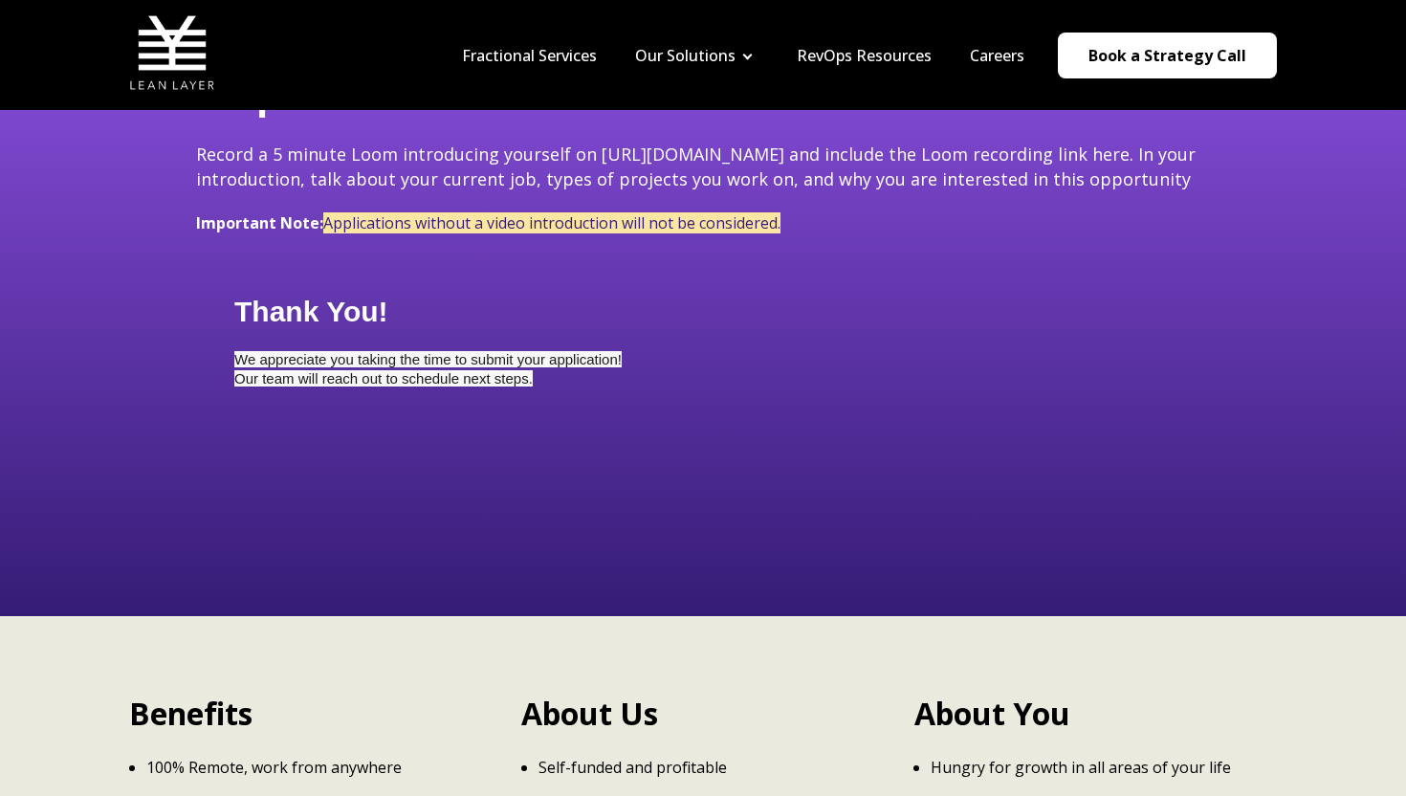
scroll to position [94, 0]
